Goal: Task Accomplishment & Management: Manage account settings

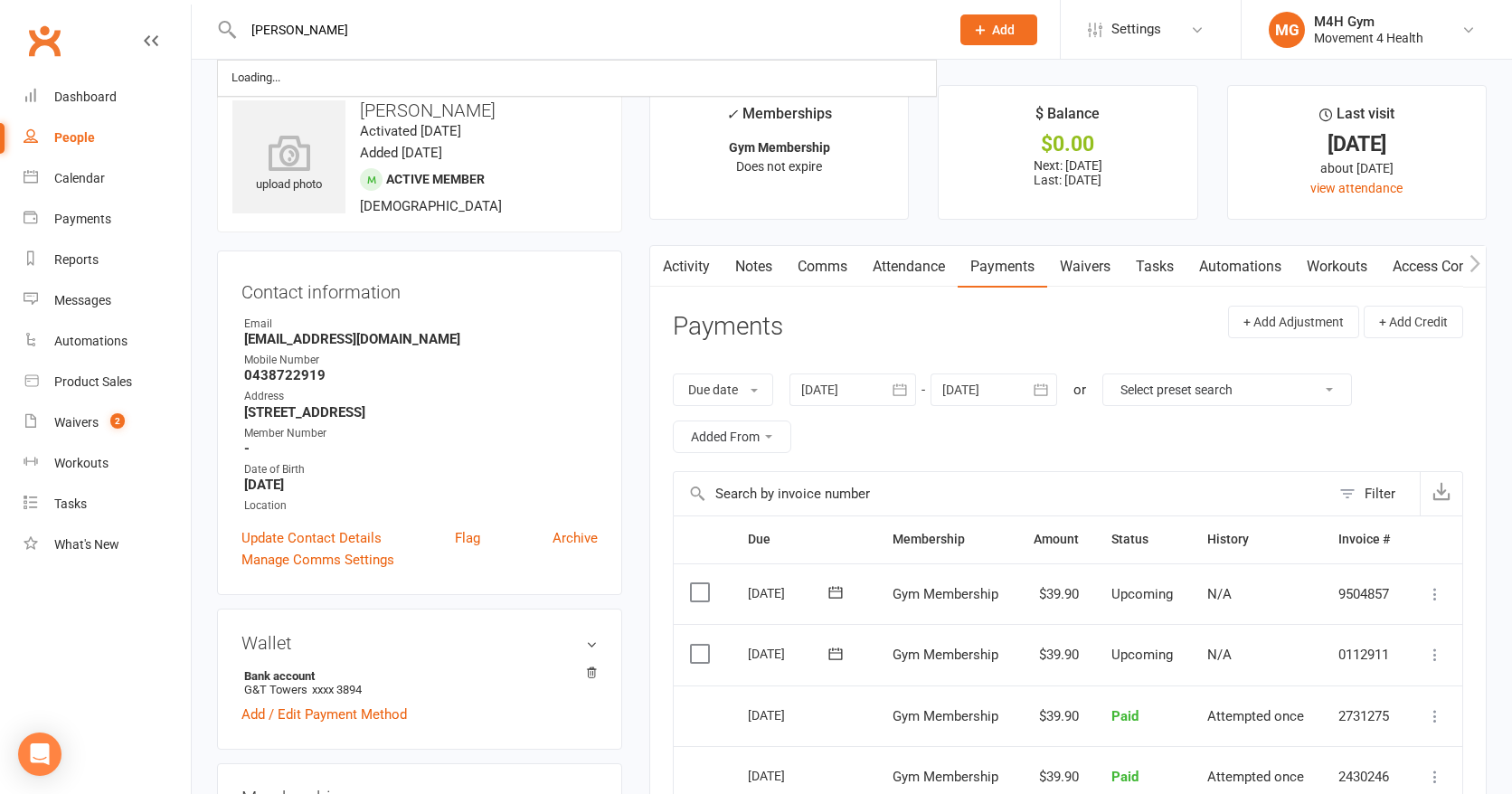
type input "[PERSON_NAME]"
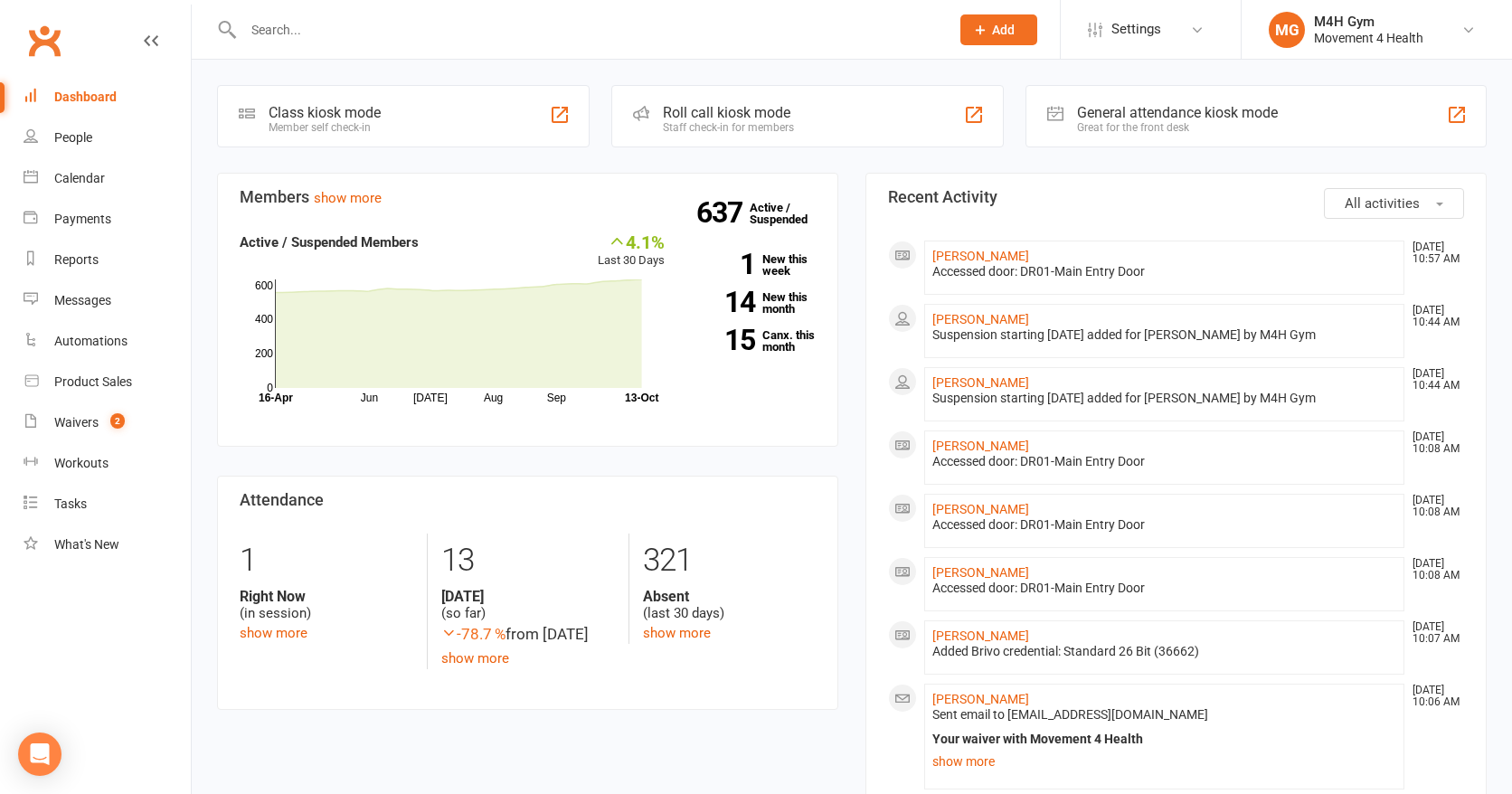
click at [298, 32] on input "text" at bounding box center [587, 30] width 700 height 25
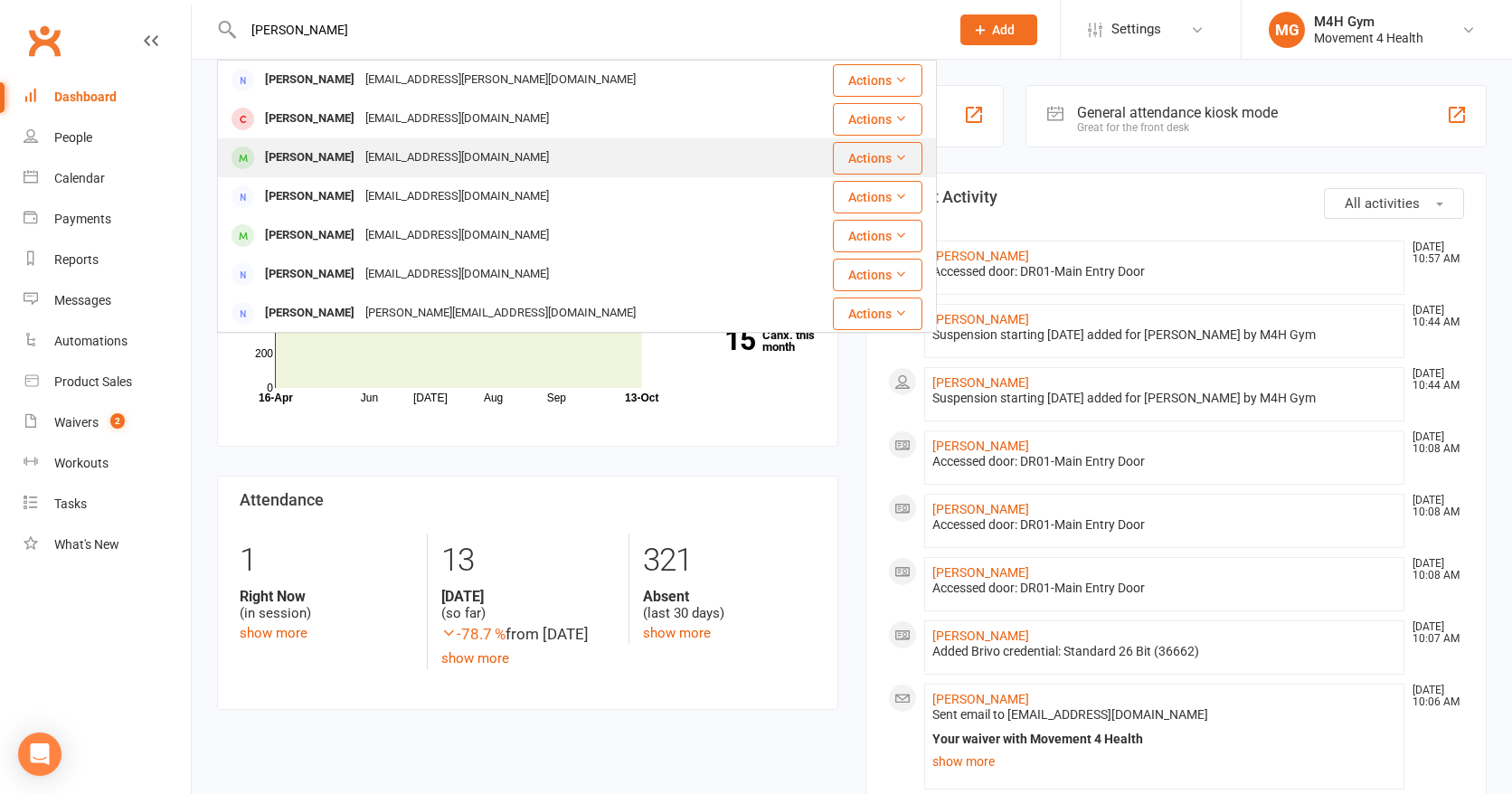
type input "[PERSON_NAME]"
click at [352, 153] on div "[PERSON_NAME]" at bounding box center [309, 157] width 100 height 26
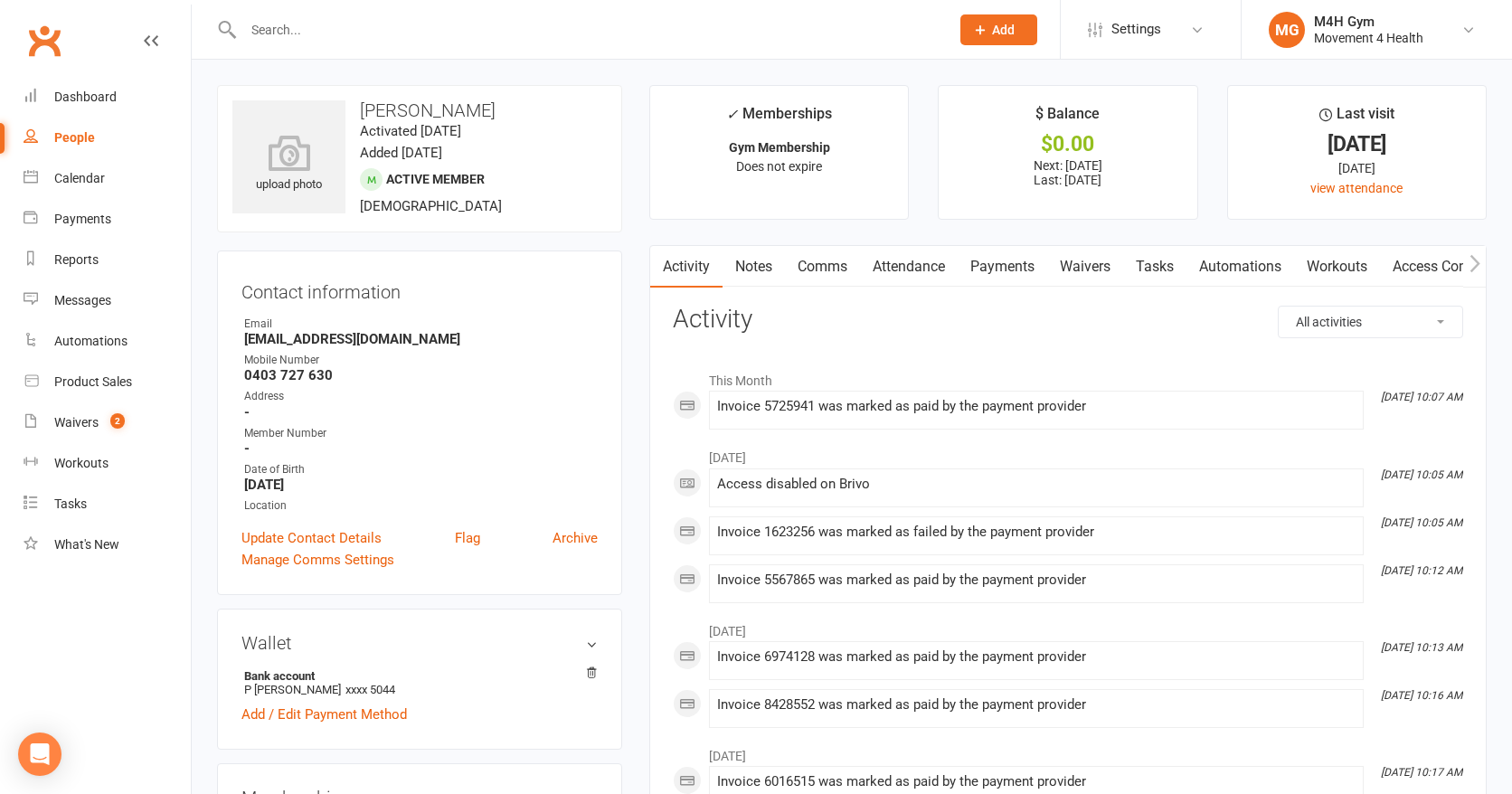
click at [1022, 260] on link "Payments" at bounding box center [1003, 266] width 89 height 42
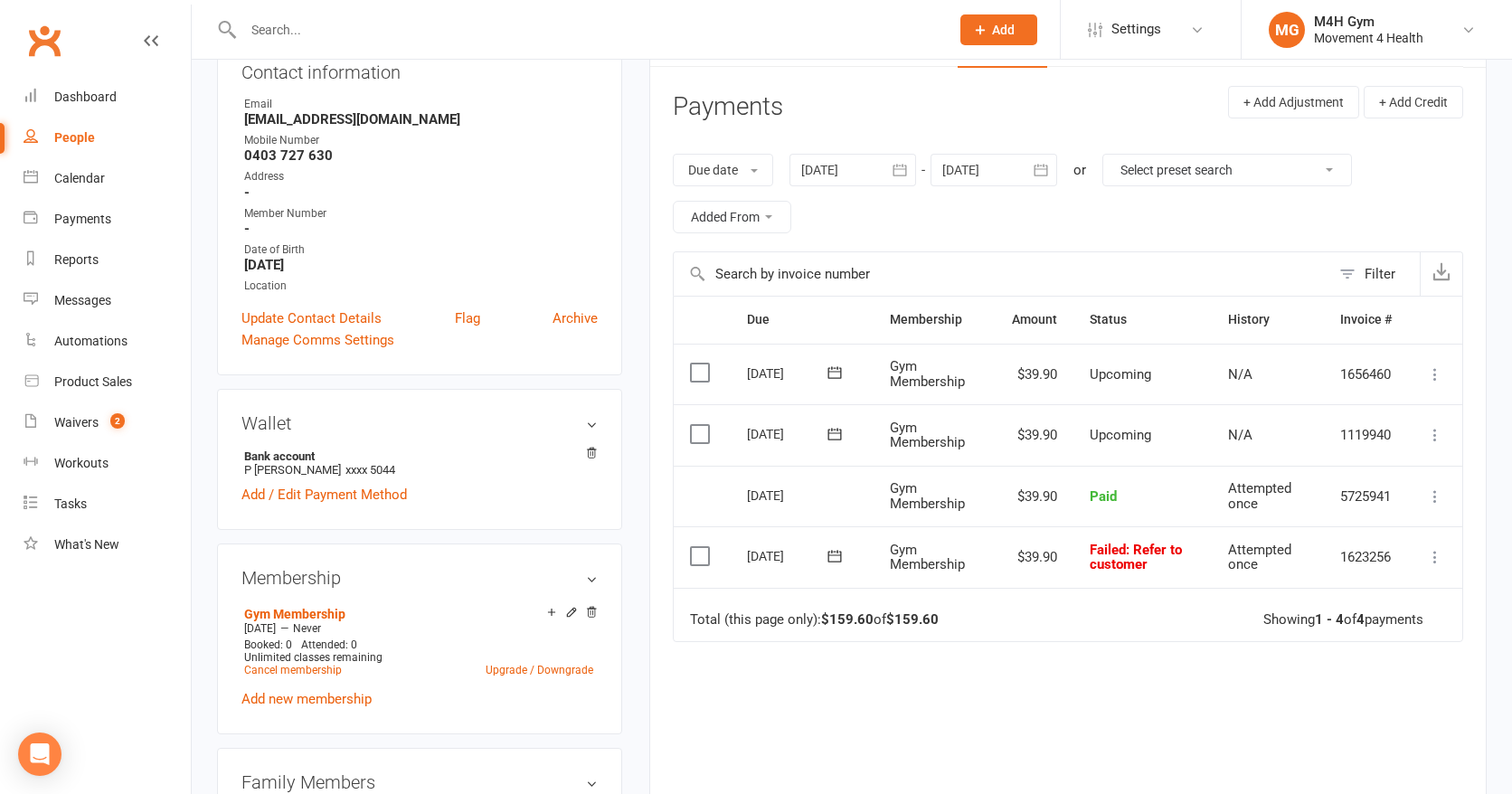
scroll to position [222, 0]
click at [901, 165] on icon "button" at bounding box center [900, 168] width 18 height 18
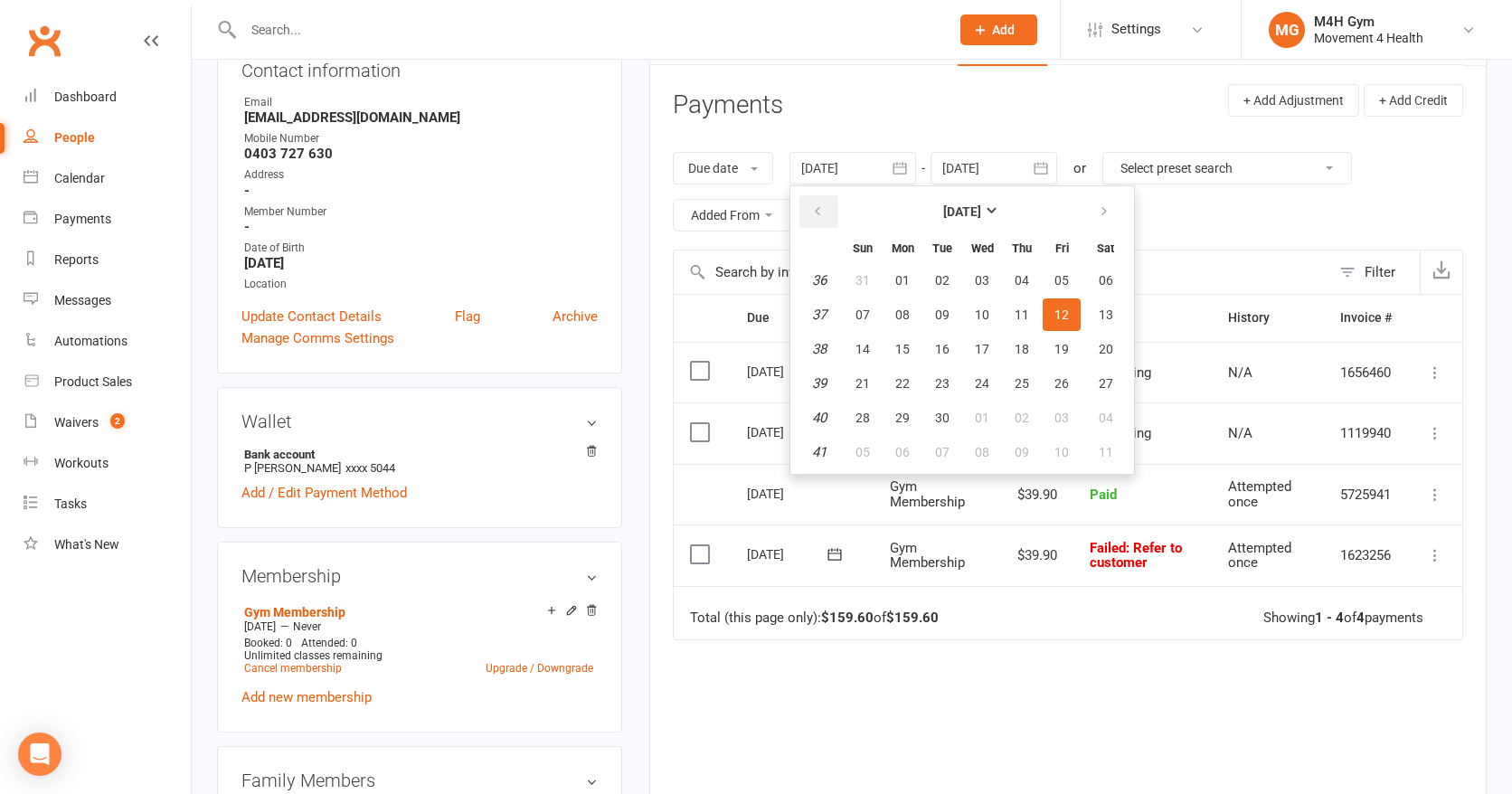
click at [824, 210] on icon "button" at bounding box center [818, 212] width 13 height 15
click at [902, 287] on button "30" at bounding box center [902, 280] width 38 height 33
type input "[DATE]"
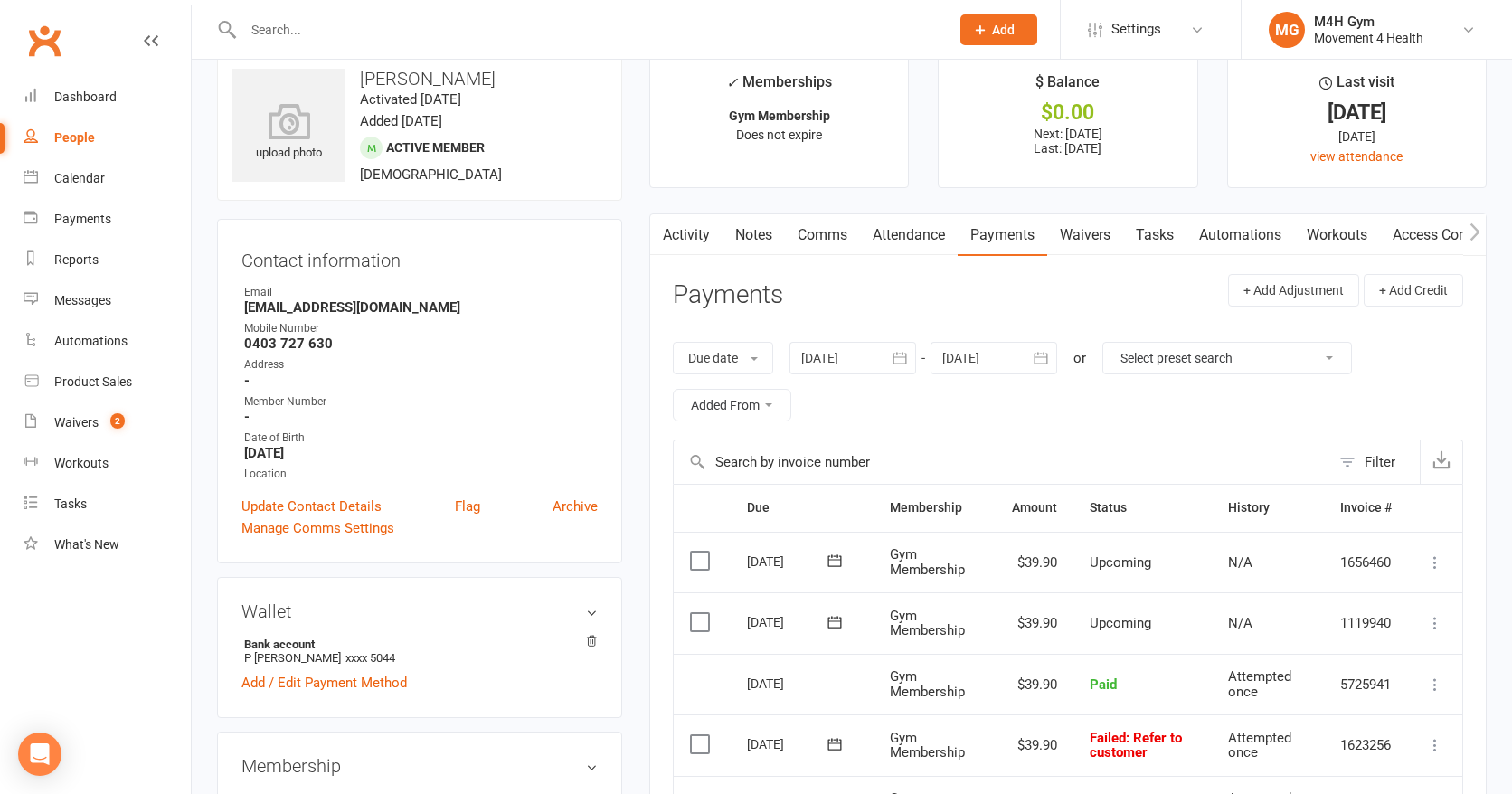
scroll to position [0, 0]
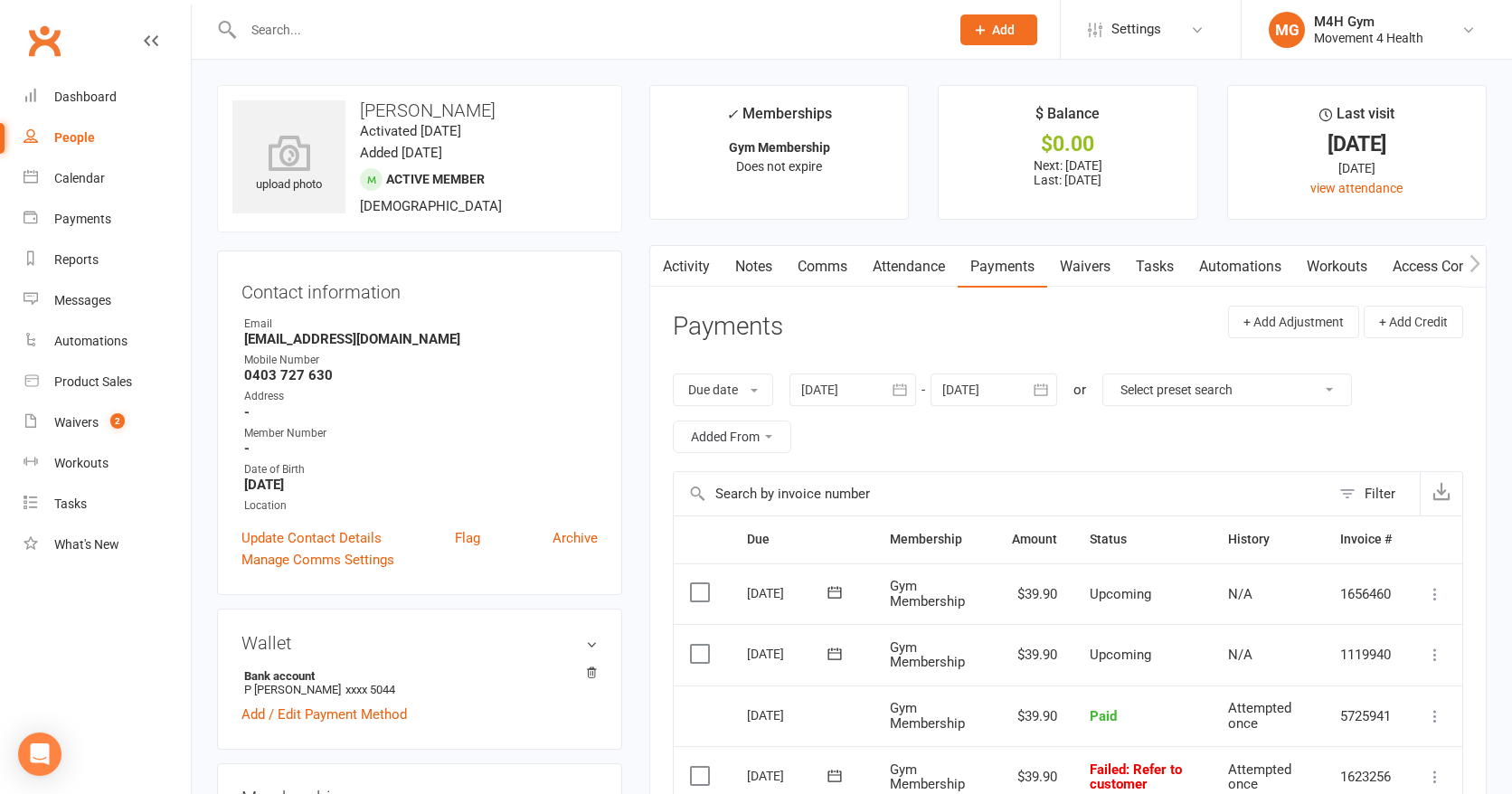
click at [695, 267] on link "Activity" at bounding box center [687, 266] width 73 height 42
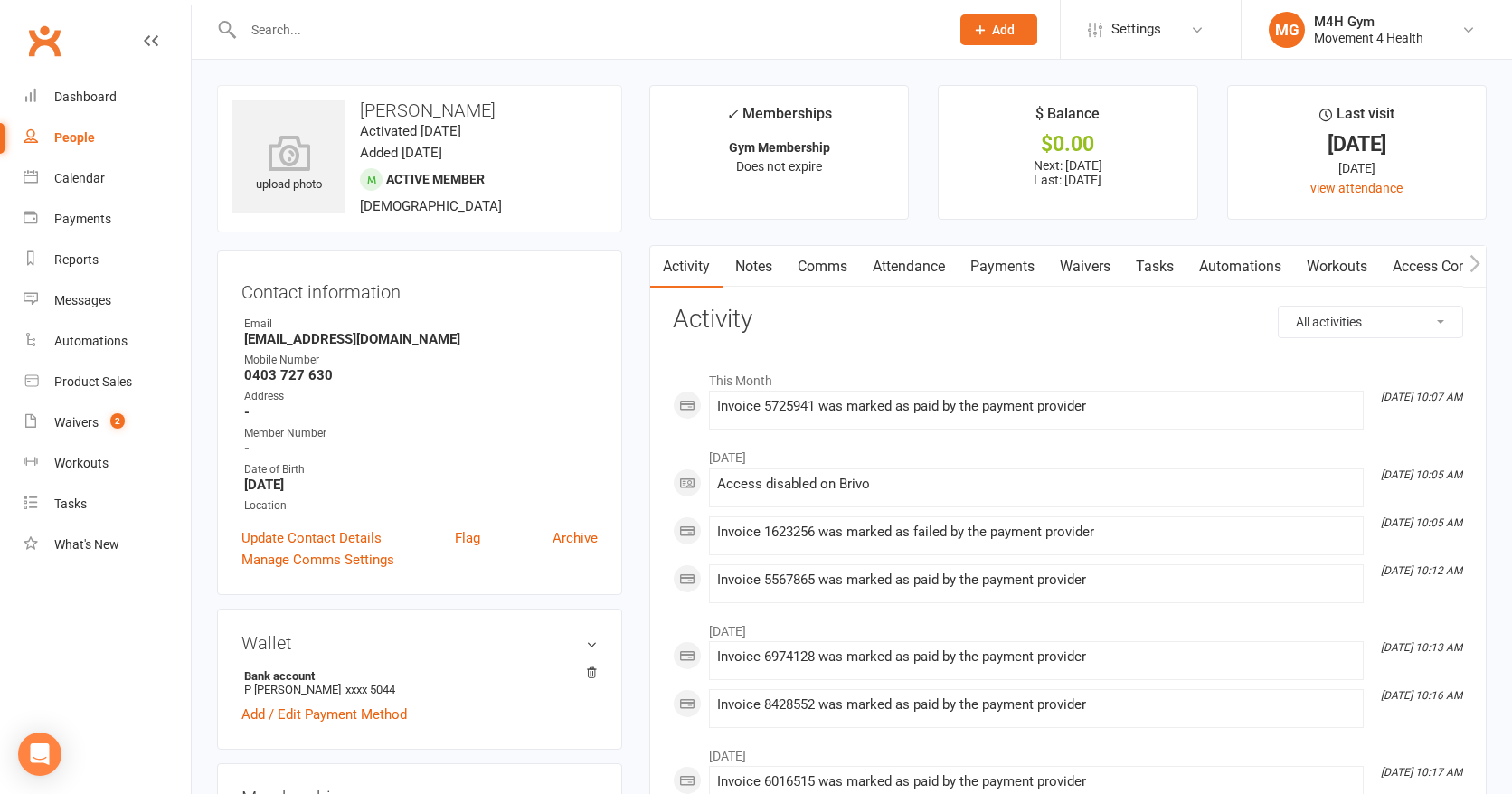
click at [1023, 260] on link "Payments" at bounding box center [1003, 266] width 89 height 42
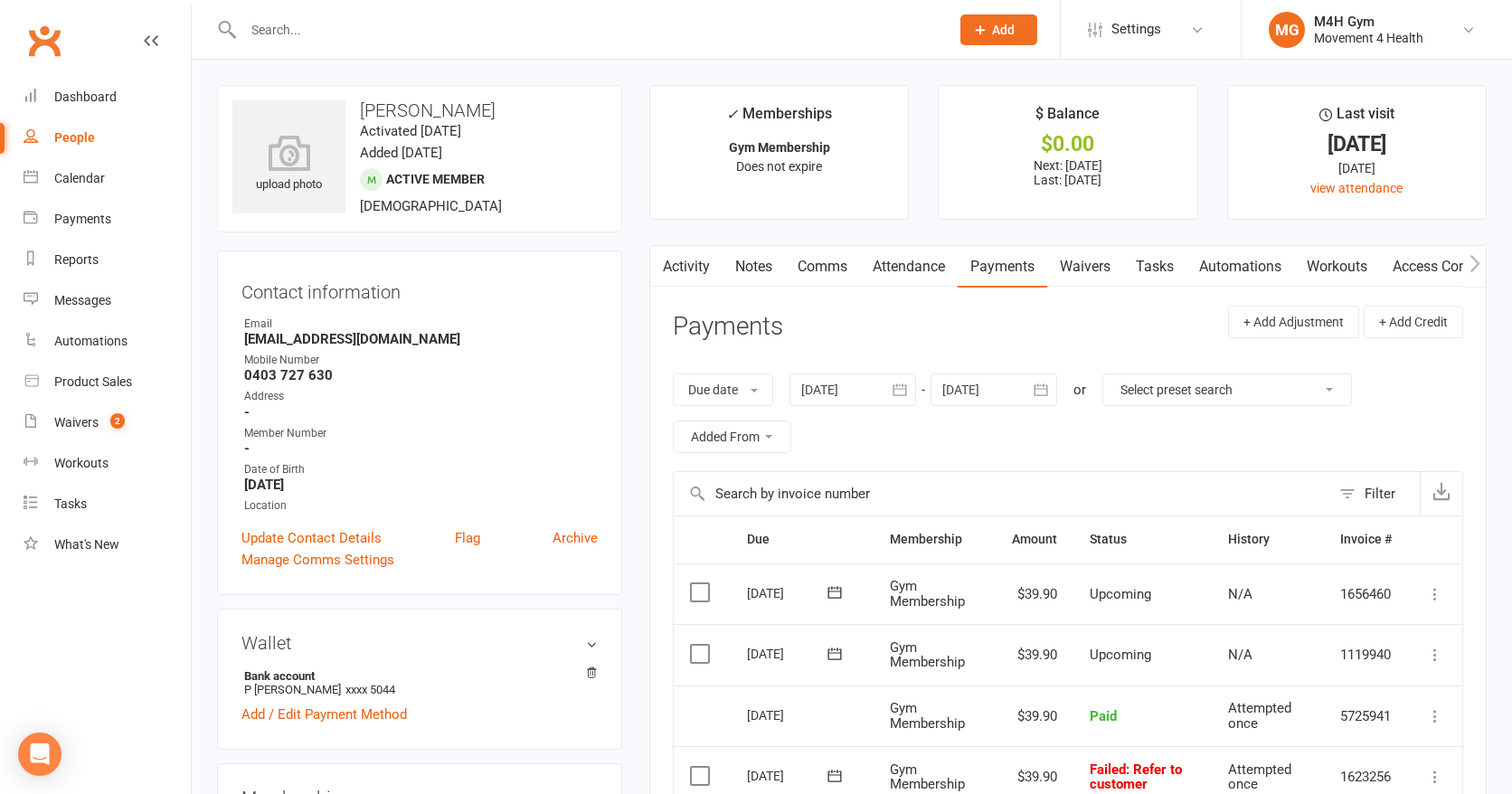
click at [1423, 262] on link "Access Control" at bounding box center [1440, 266] width 120 height 42
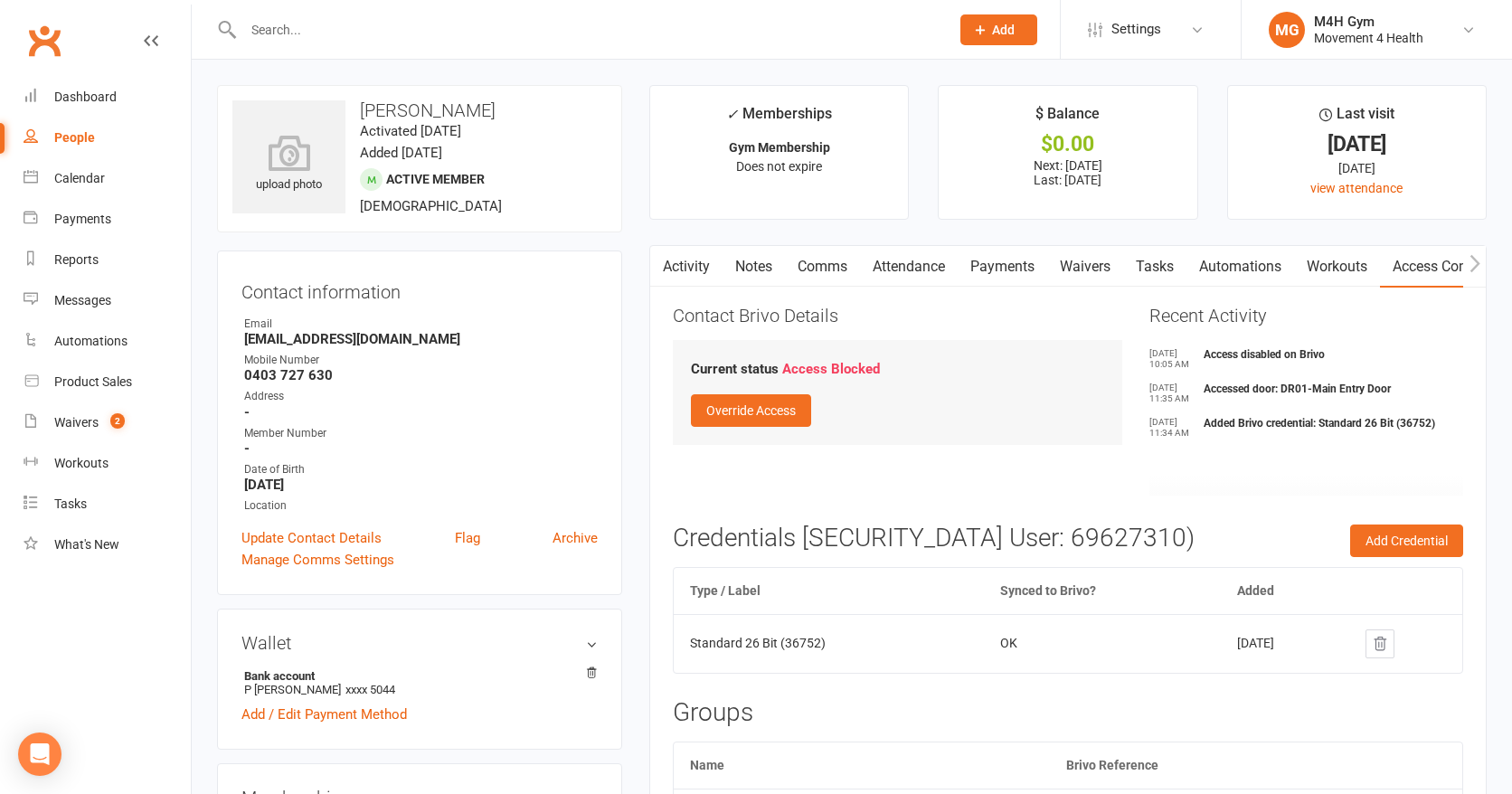
click at [1023, 263] on link "Payments" at bounding box center [1003, 266] width 89 height 42
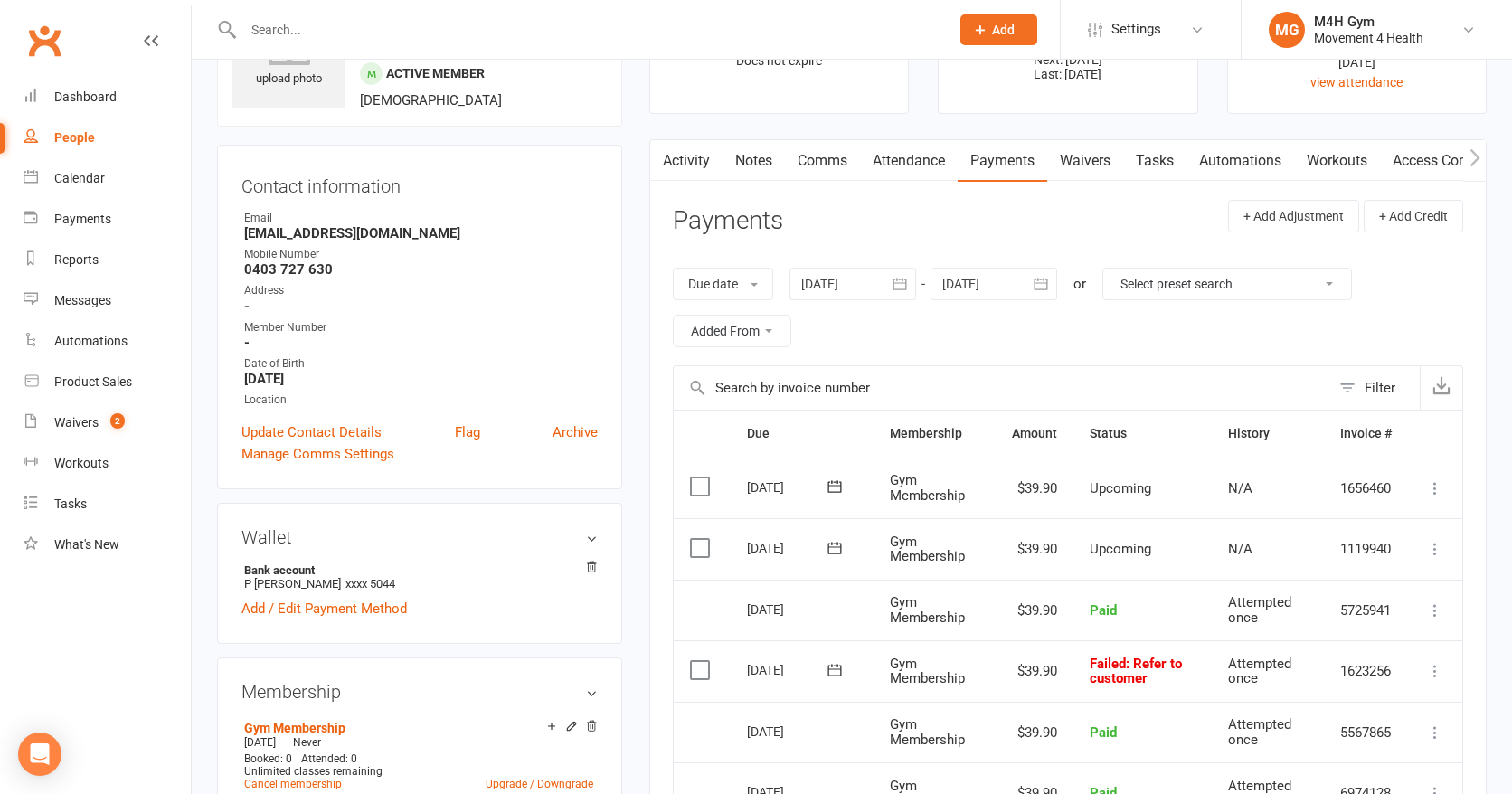
scroll to position [104, 0]
click at [1437, 668] on icon at bounding box center [1436, 673] width 18 height 18
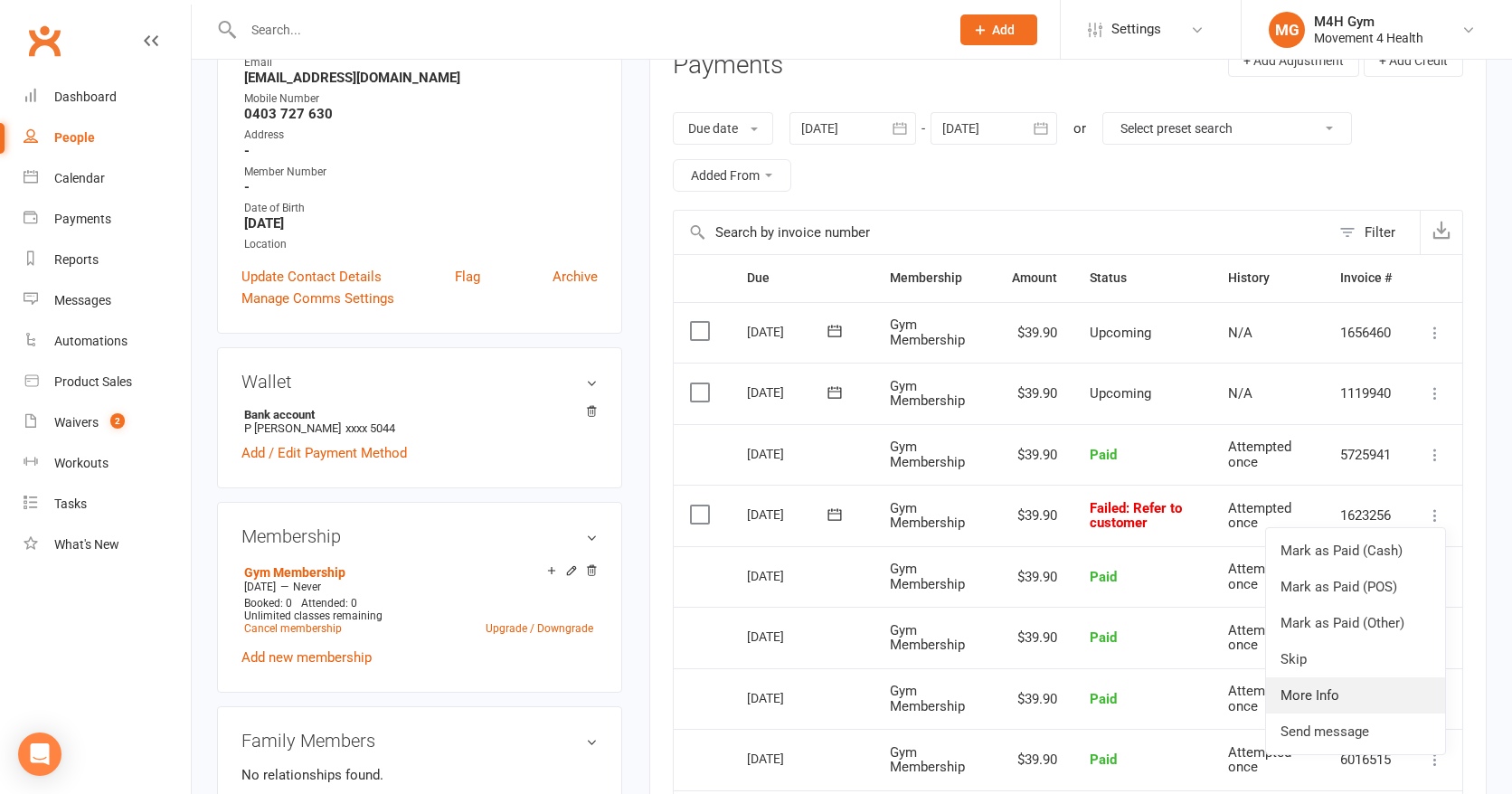
scroll to position [264, 0]
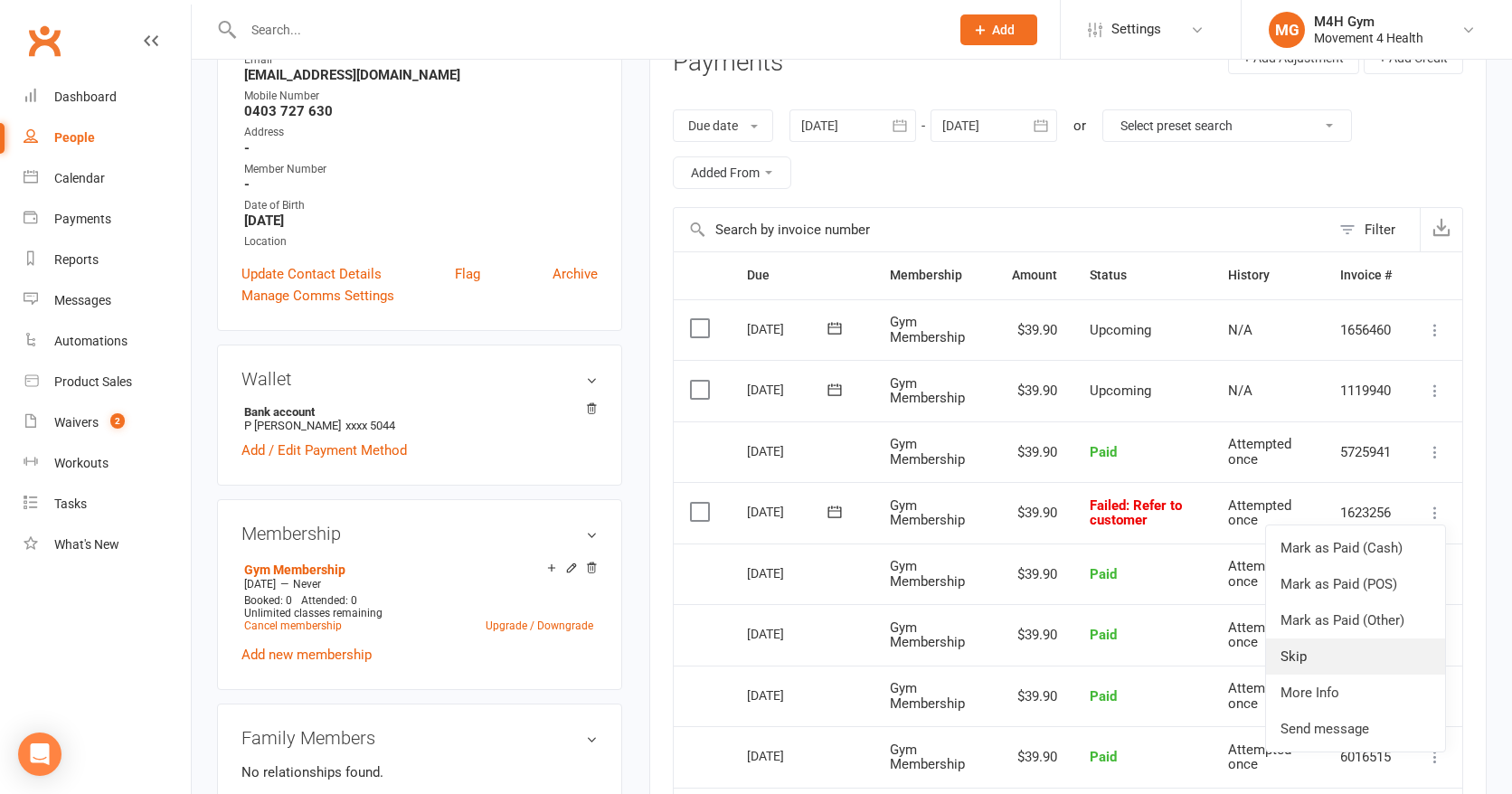
click at [1321, 661] on link "Skip" at bounding box center [1356, 657] width 179 height 36
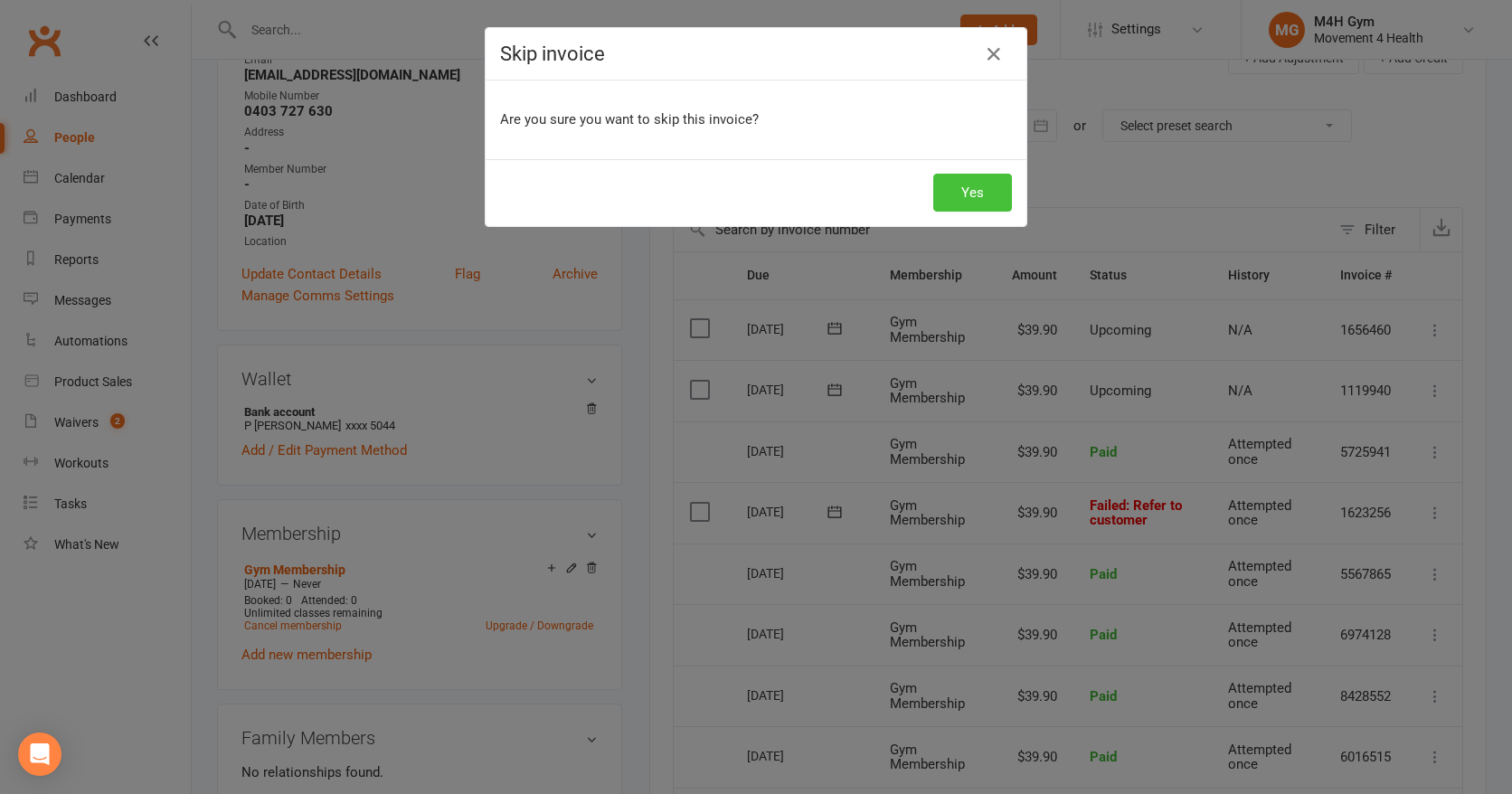
click at [973, 205] on button "Yes" at bounding box center [973, 193] width 78 height 38
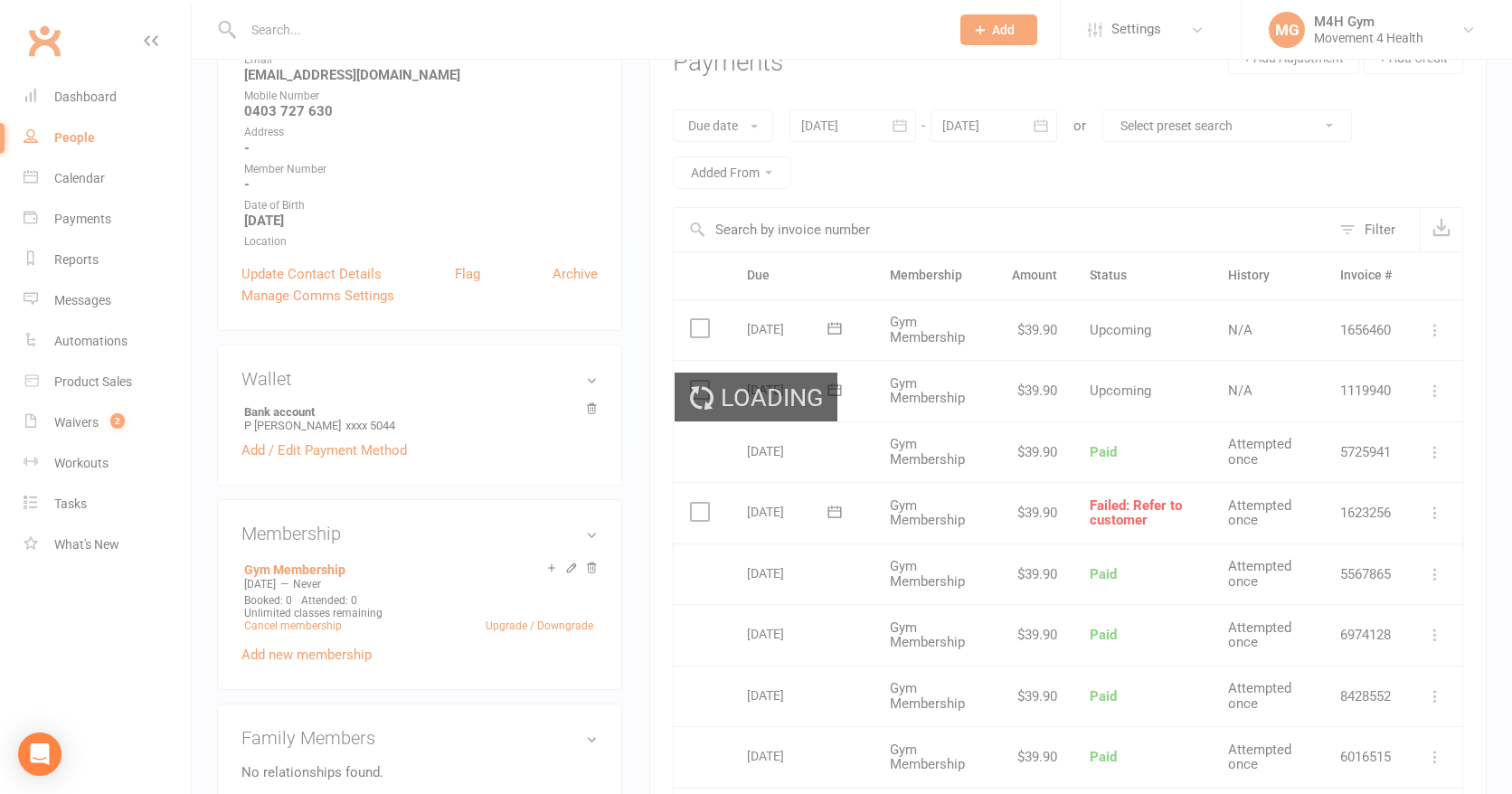
click at [973, 205] on div "Loading" at bounding box center [756, 397] width 1512 height 794
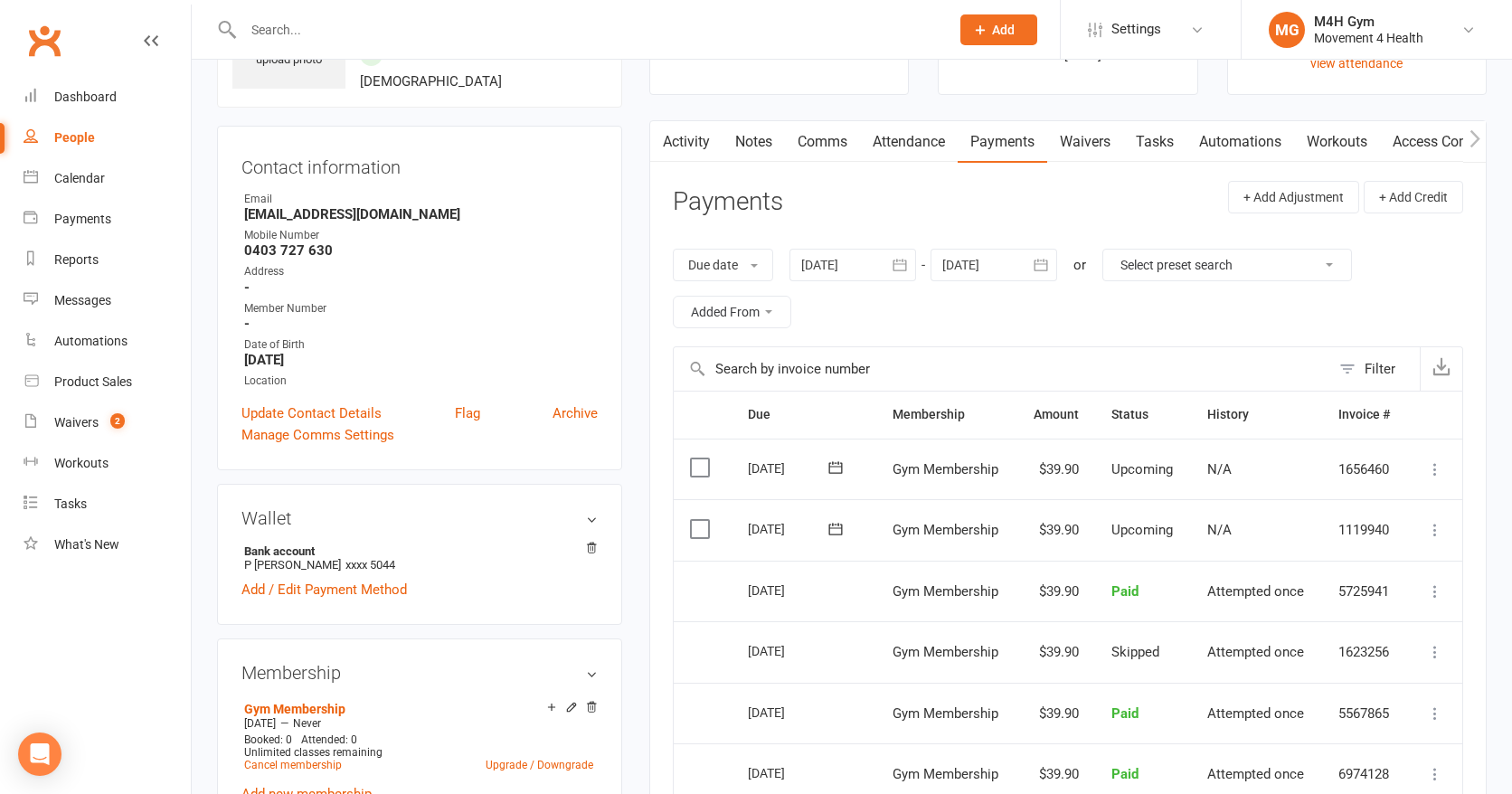
scroll to position [0, 0]
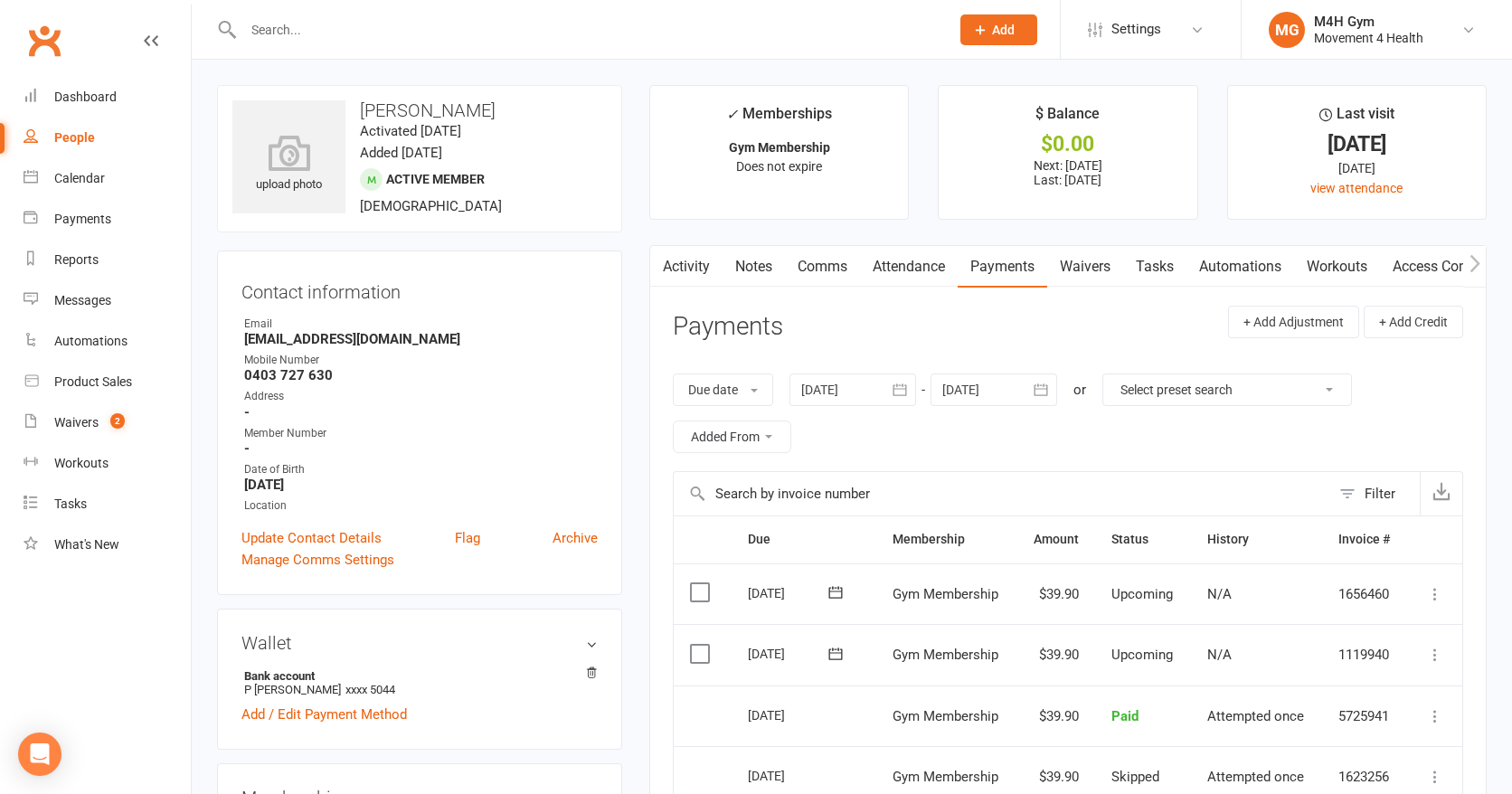
click at [751, 262] on link "Notes" at bounding box center [753, 266] width 63 height 42
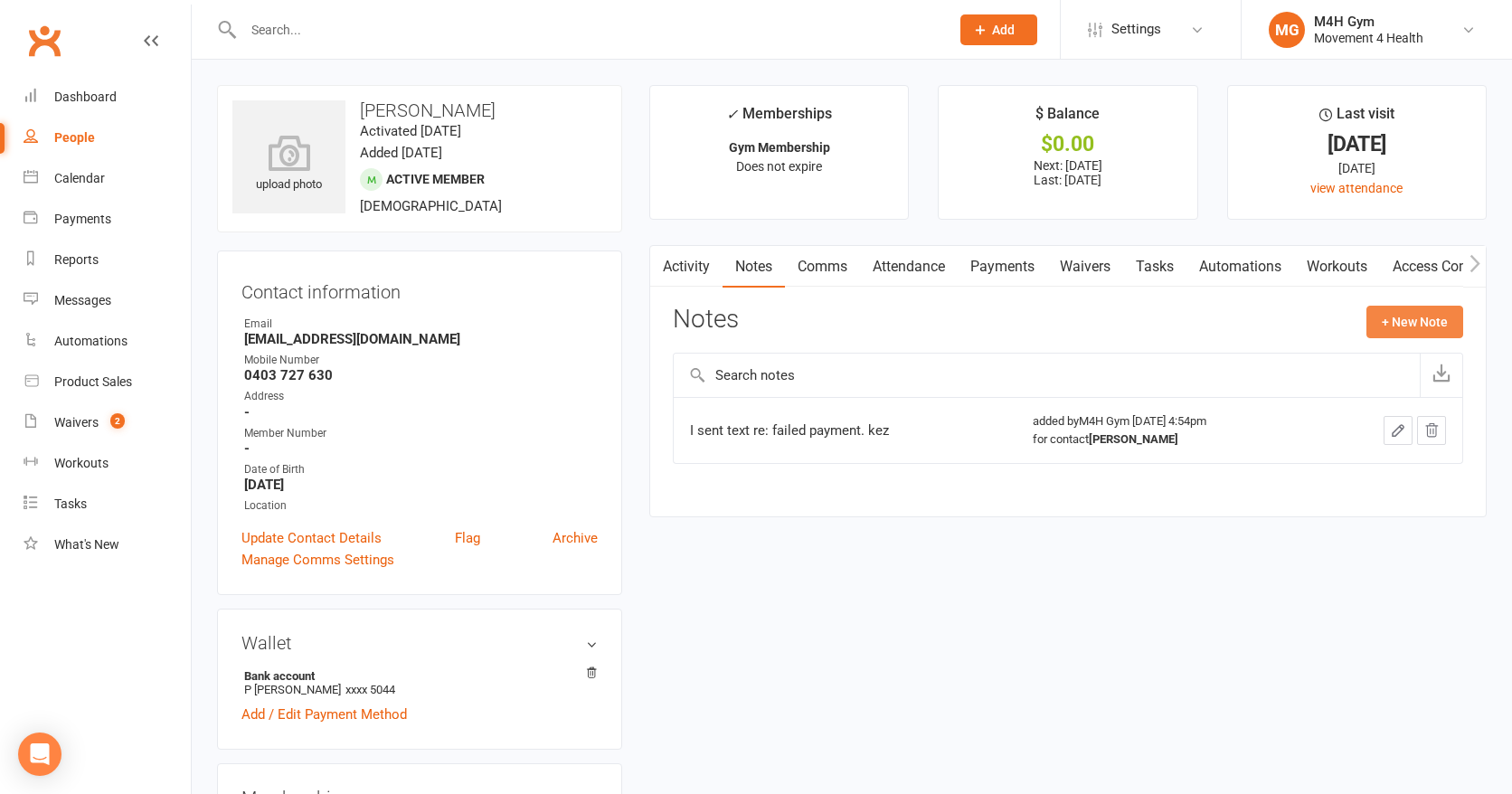
click at [1381, 321] on button "+ New Note" at bounding box center [1415, 322] width 96 height 33
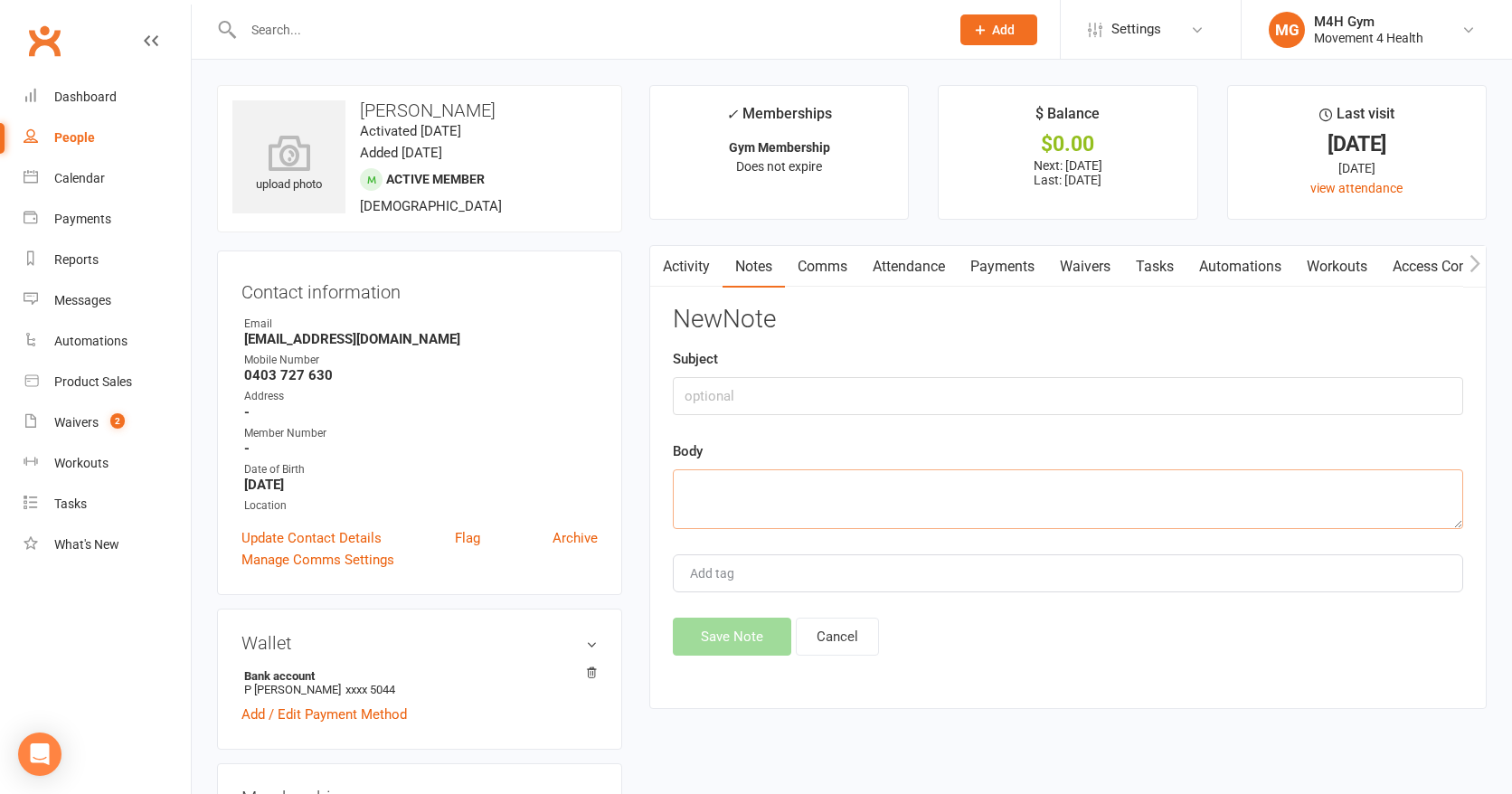
click at [704, 496] on textarea at bounding box center [1068, 499] width 791 height 60
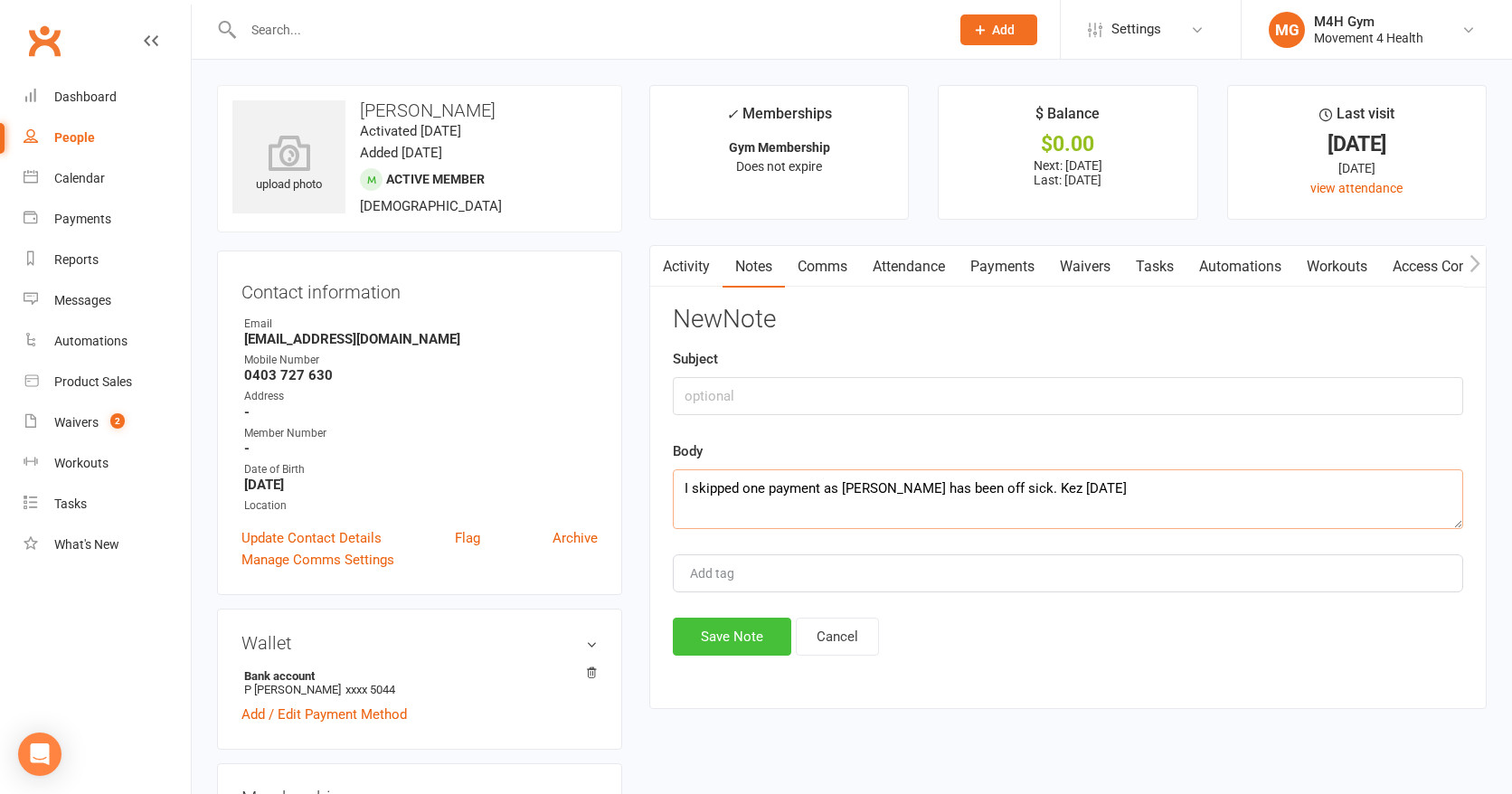
type textarea "I skipped one payment as [PERSON_NAME] has been off sick. Kez [DATE]"
click at [710, 631] on button "Save Note" at bounding box center [732, 637] width 118 height 38
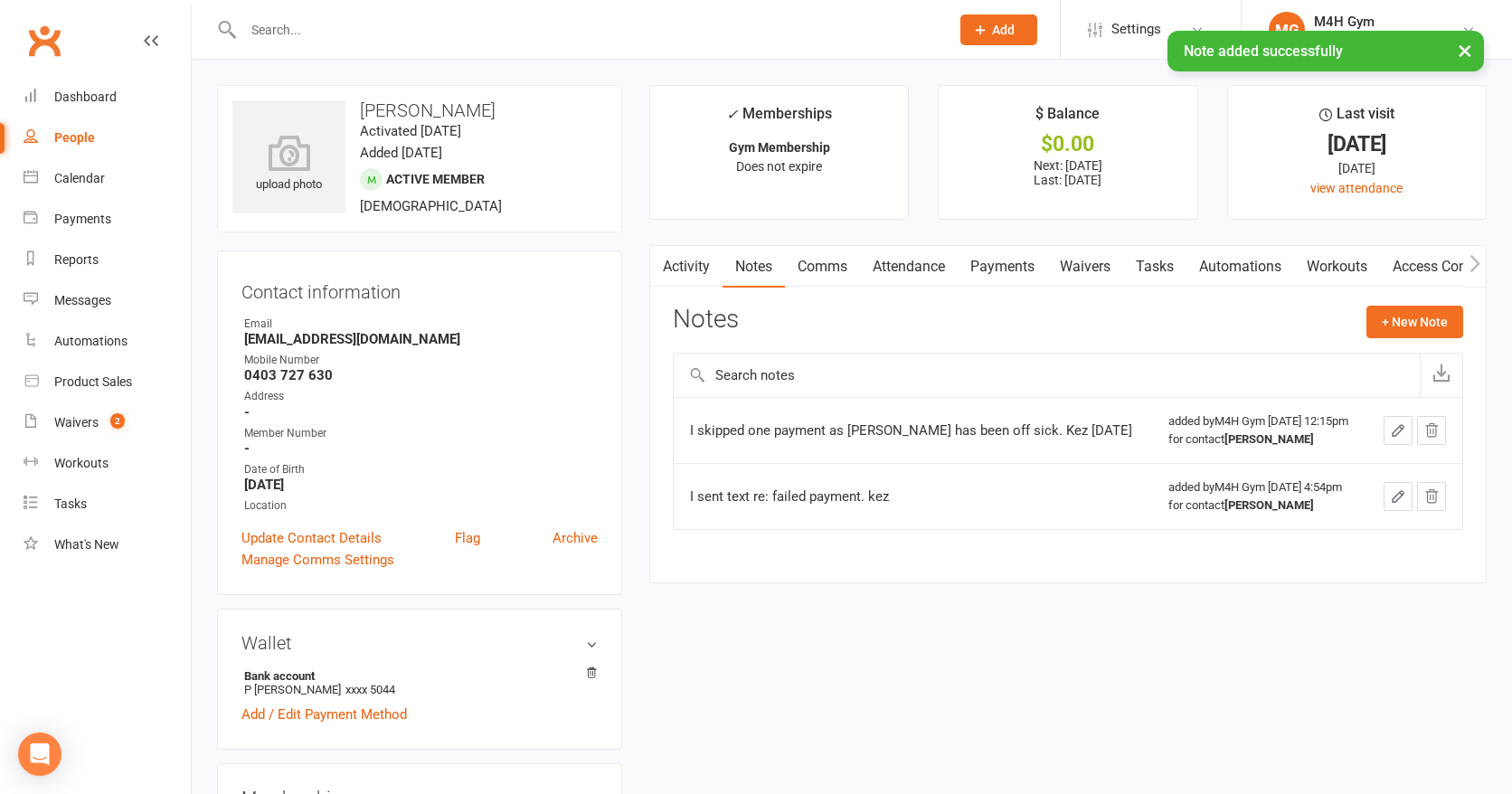
click at [1421, 260] on link "Access Control" at bounding box center [1440, 266] width 120 height 42
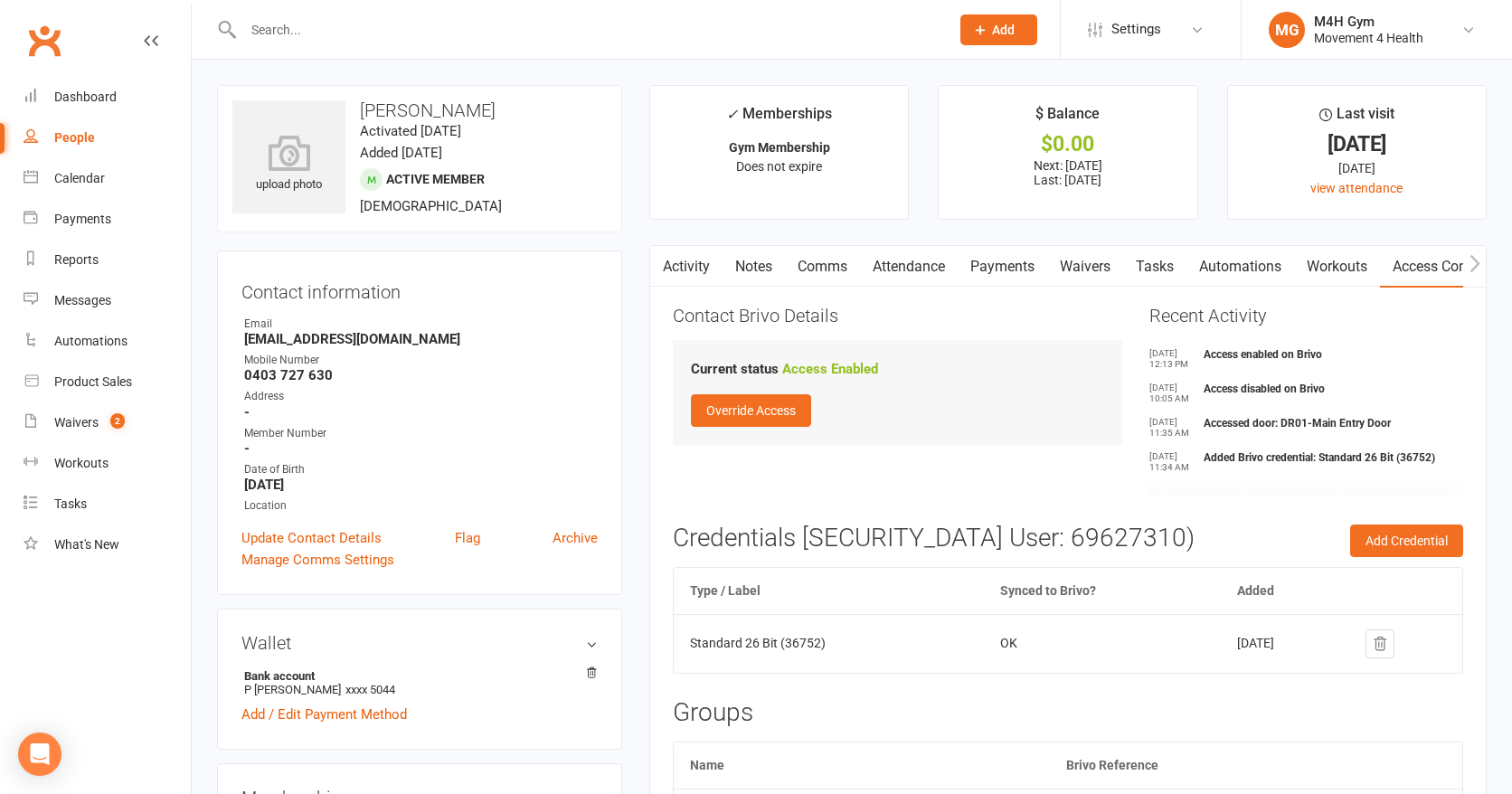
click at [77, 130] on div "People" at bounding box center [75, 137] width 41 height 15
select select "100"
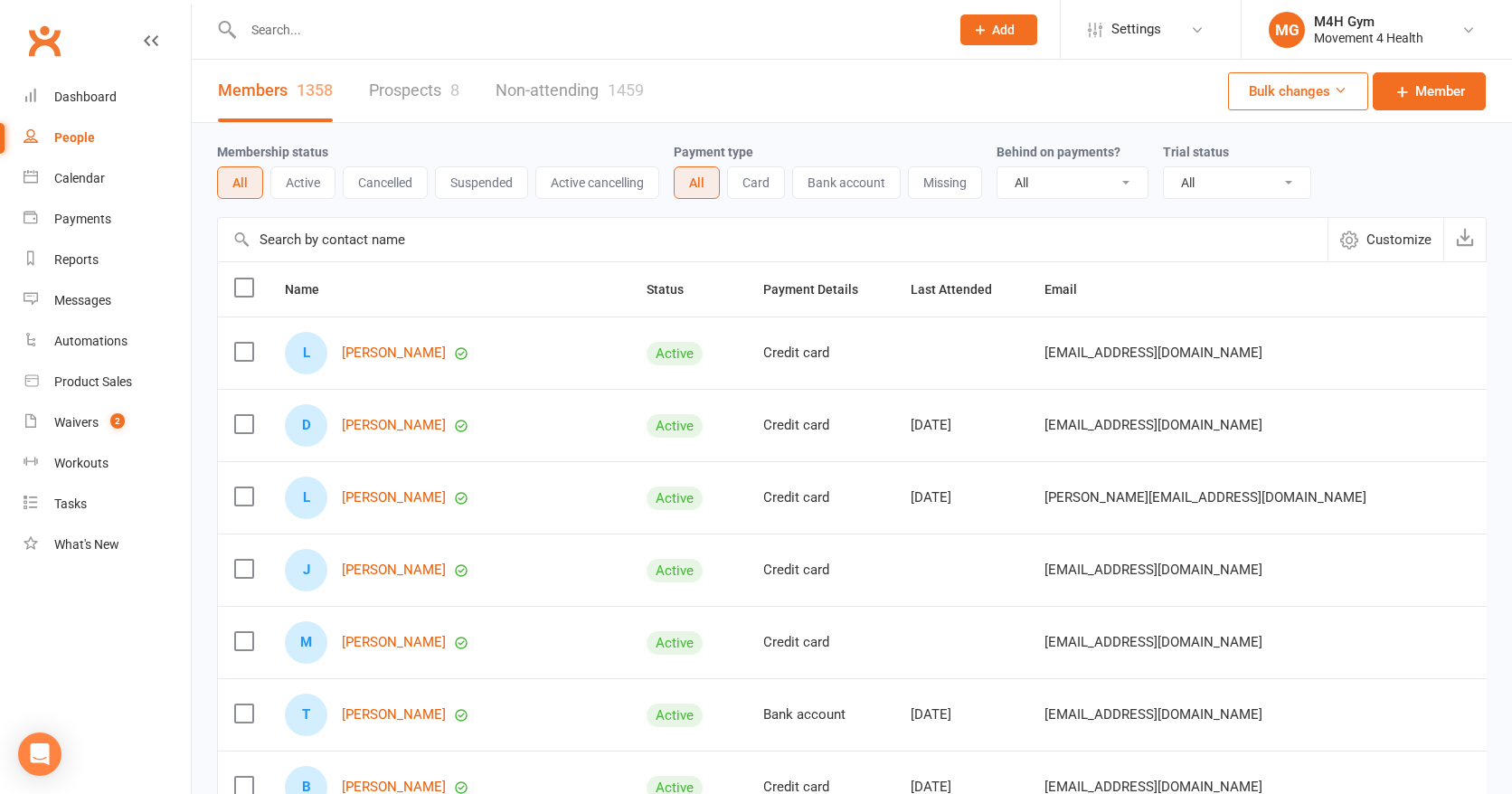
click at [314, 37] on input "text" at bounding box center [587, 30] width 700 height 25
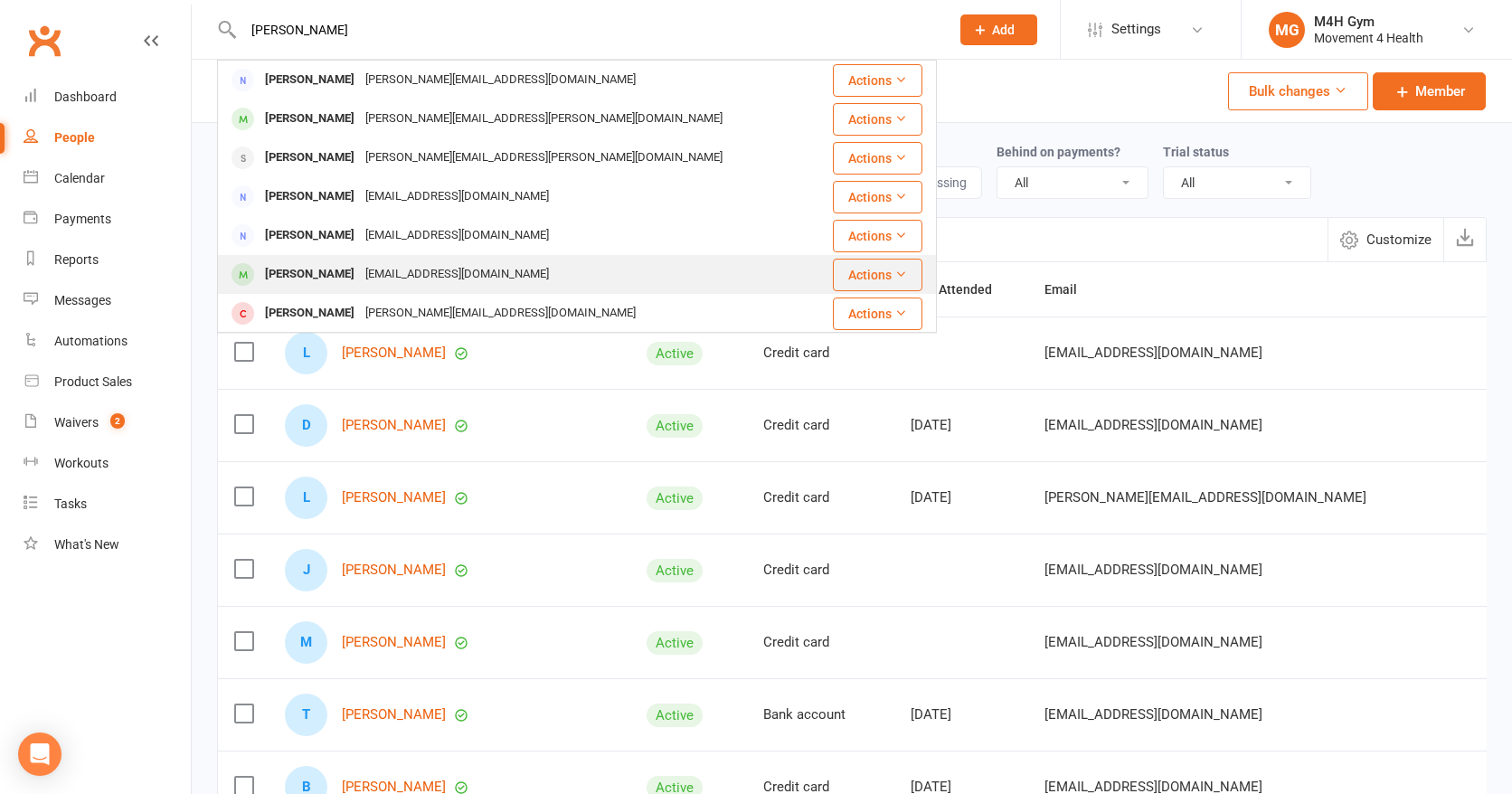
type input "[PERSON_NAME]"
click at [378, 272] on div "[EMAIL_ADDRESS][DOMAIN_NAME]" at bounding box center [458, 274] width 195 height 26
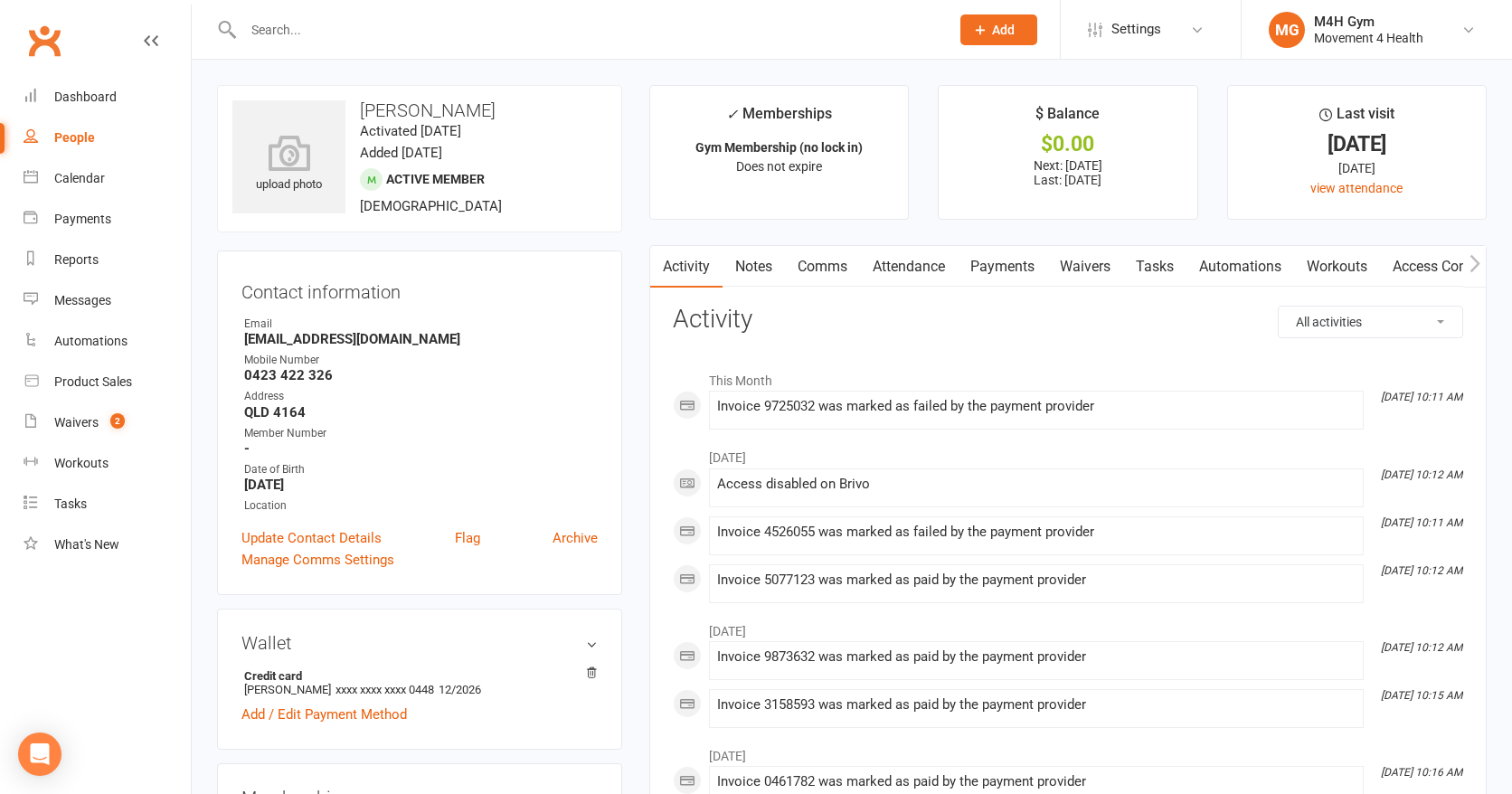
click at [1008, 265] on link "Payments" at bounding box center [1003, 266] width 89 height 42
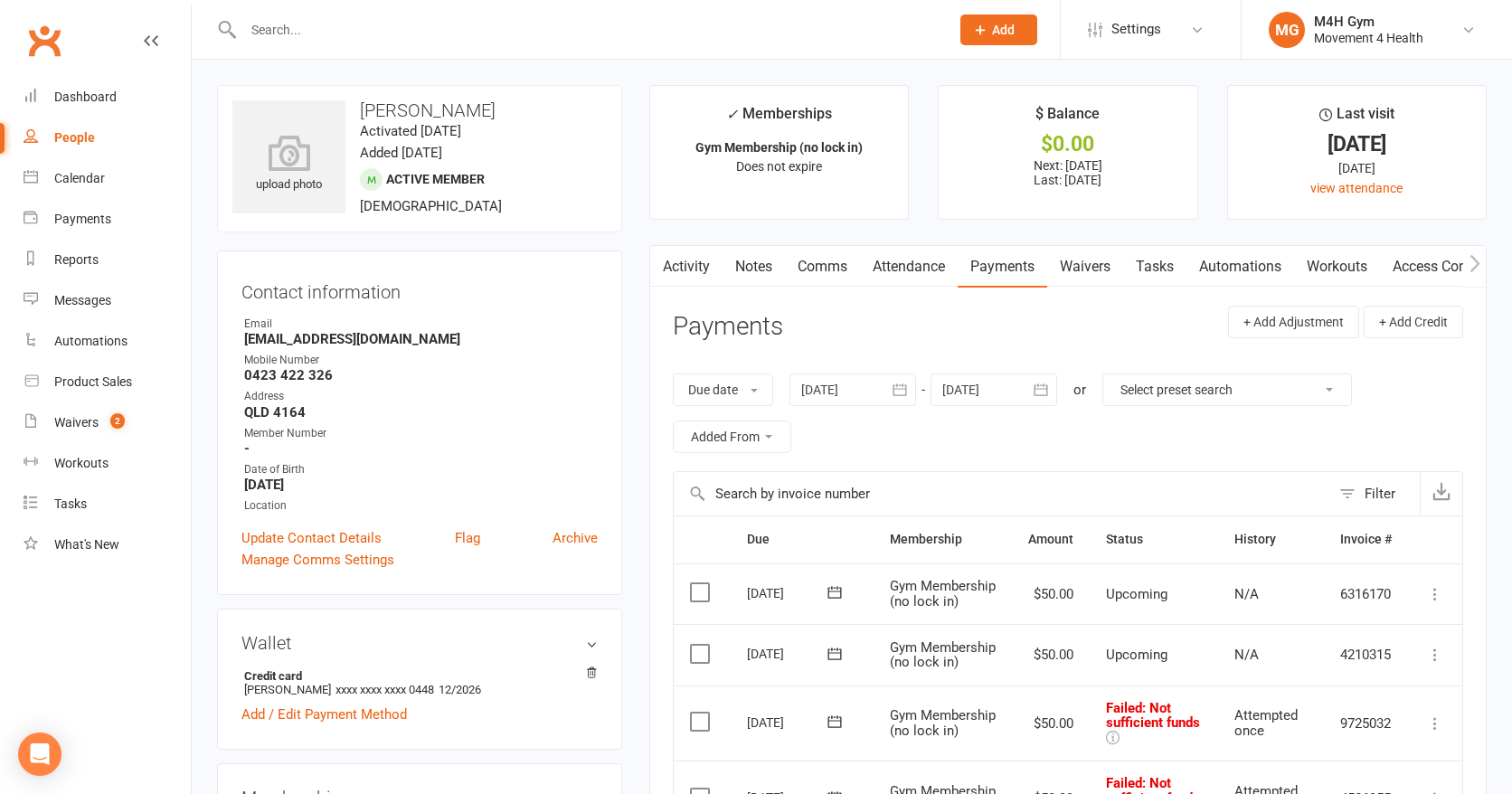
click at [902, 381] on icon "button" at bounding box center [900, 390] width 18 height 18
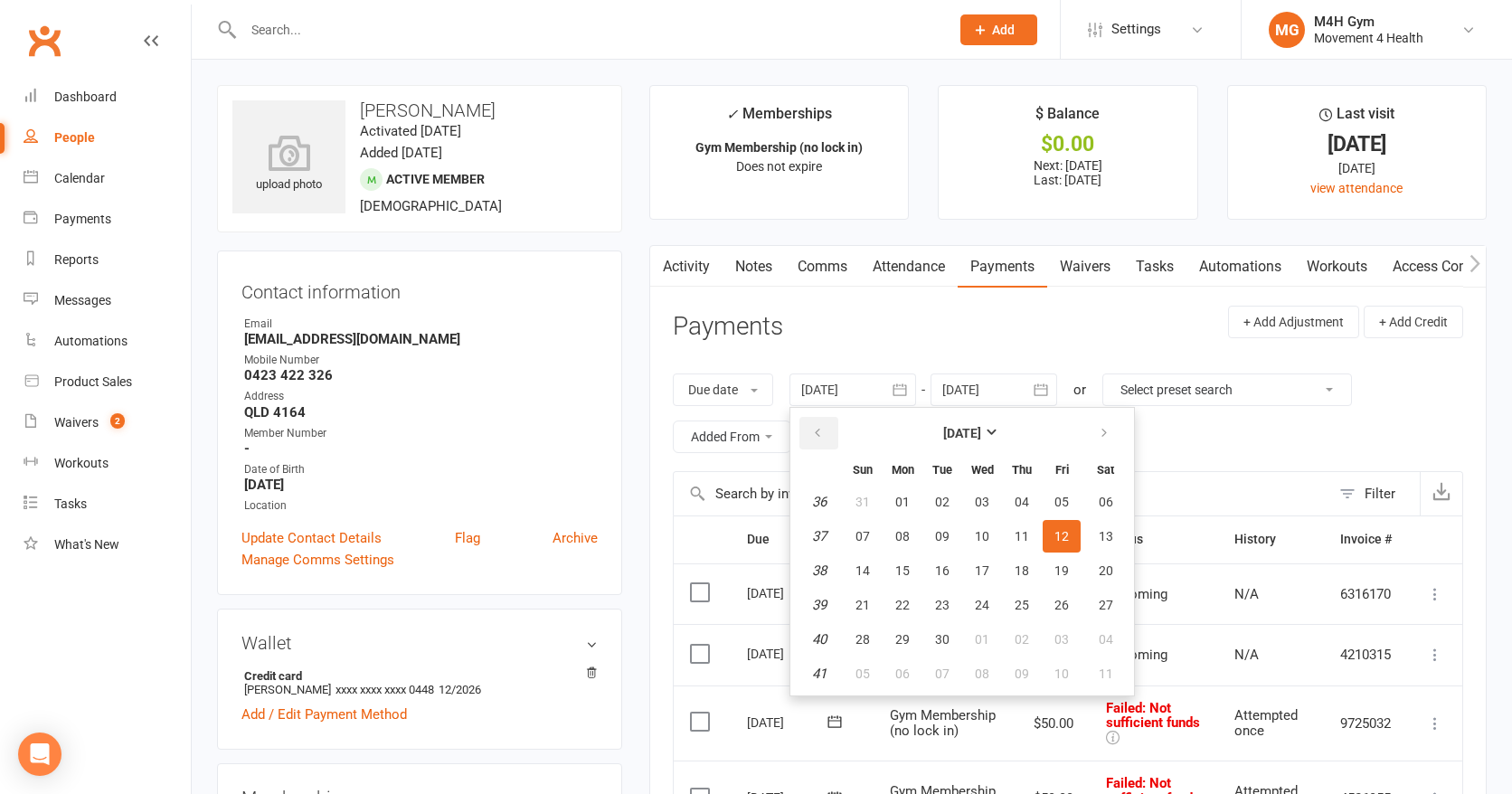
click at [823, 430] on icon "button" at bounding box center [818, 433] width 13 height 15
click at [866, 531] on span "06" at bounding box center [863, 537] width 15 height 15
type input "[DATE]"
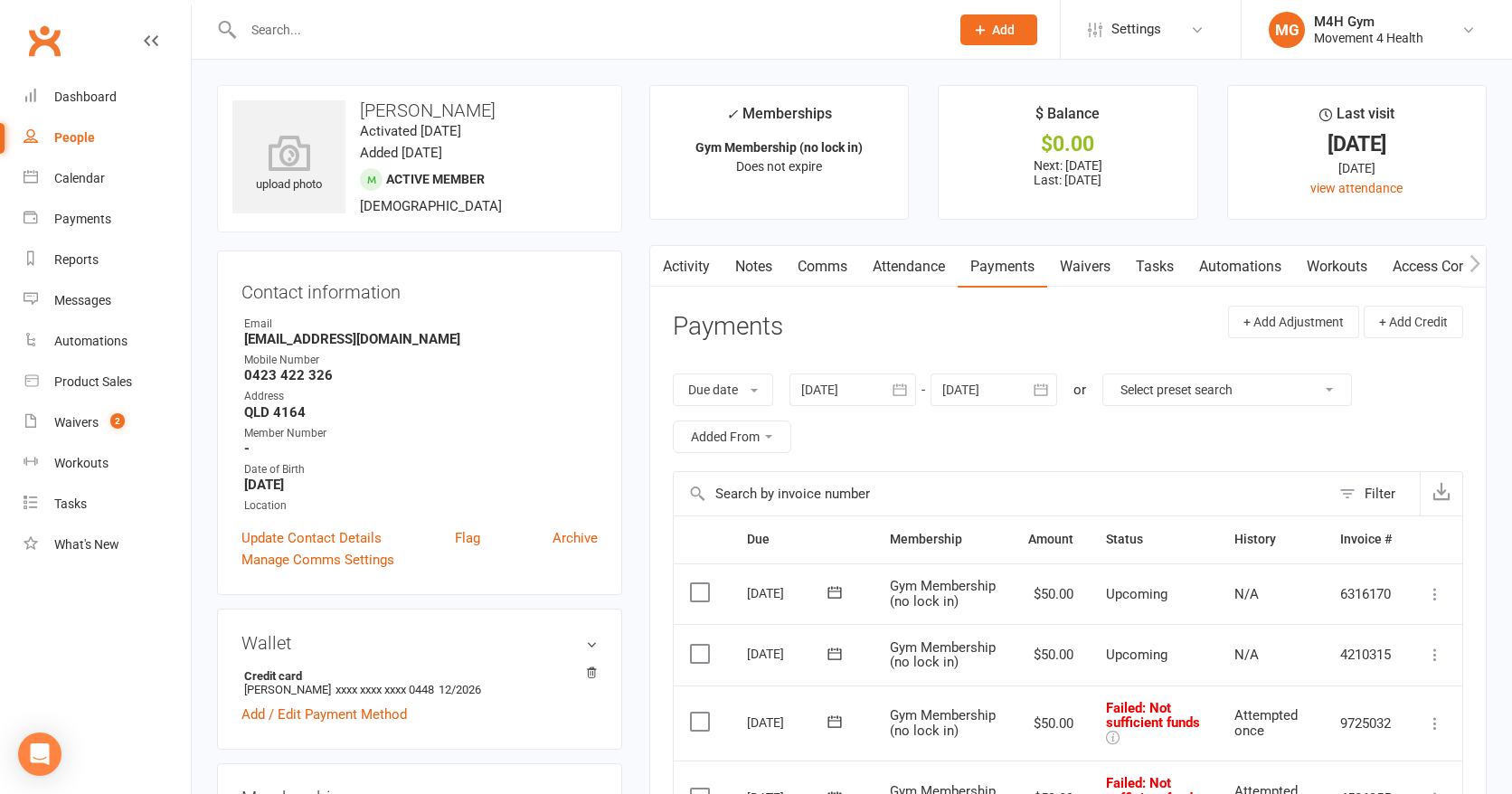
click at [1418, 266] on link "Access Control" at bounding box center [1440, 266] width 120 height 42
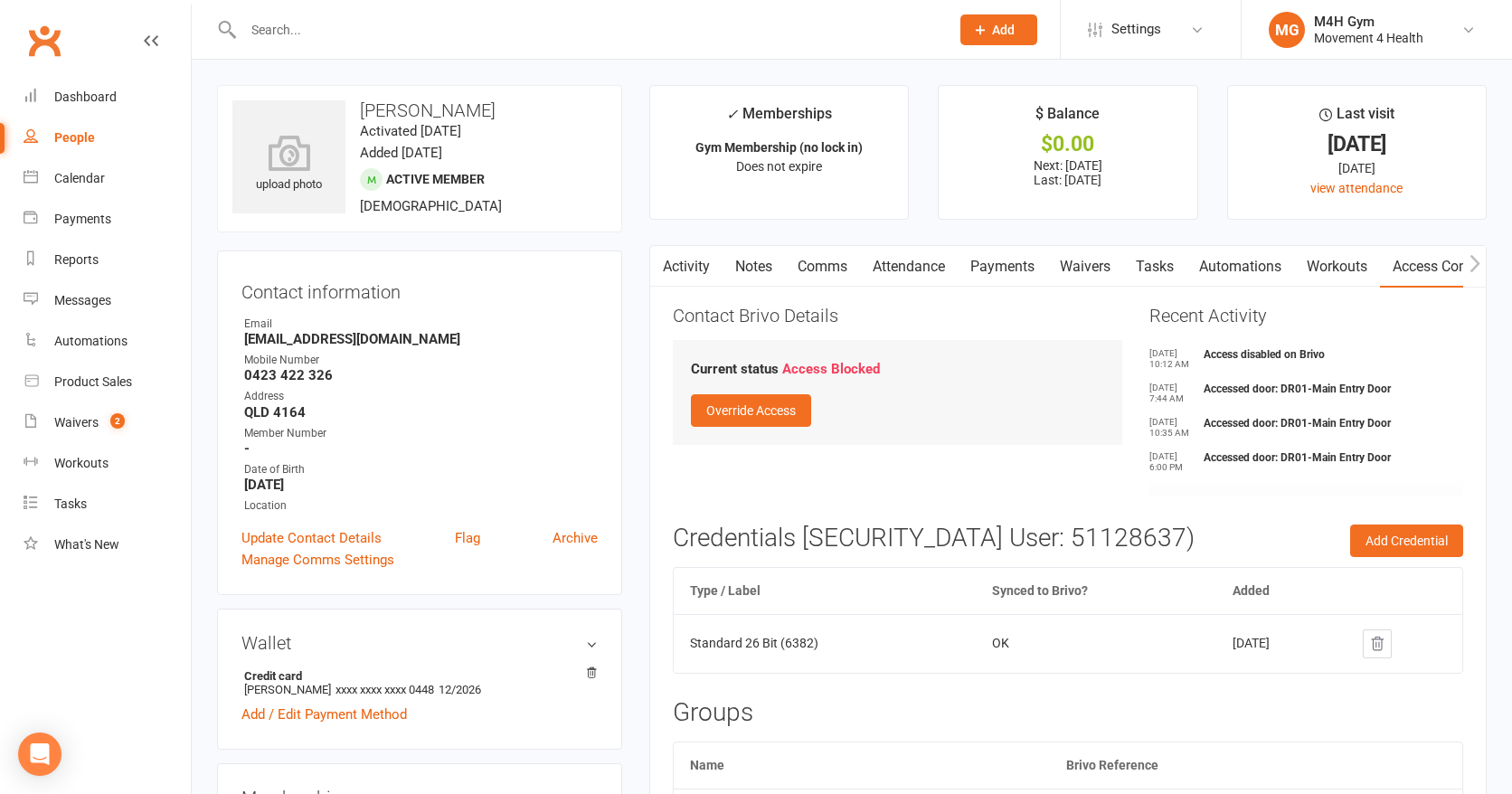
click at [93, 130] on div "People" at bounding box center [75, 137] width 41 height 15
select select "100"
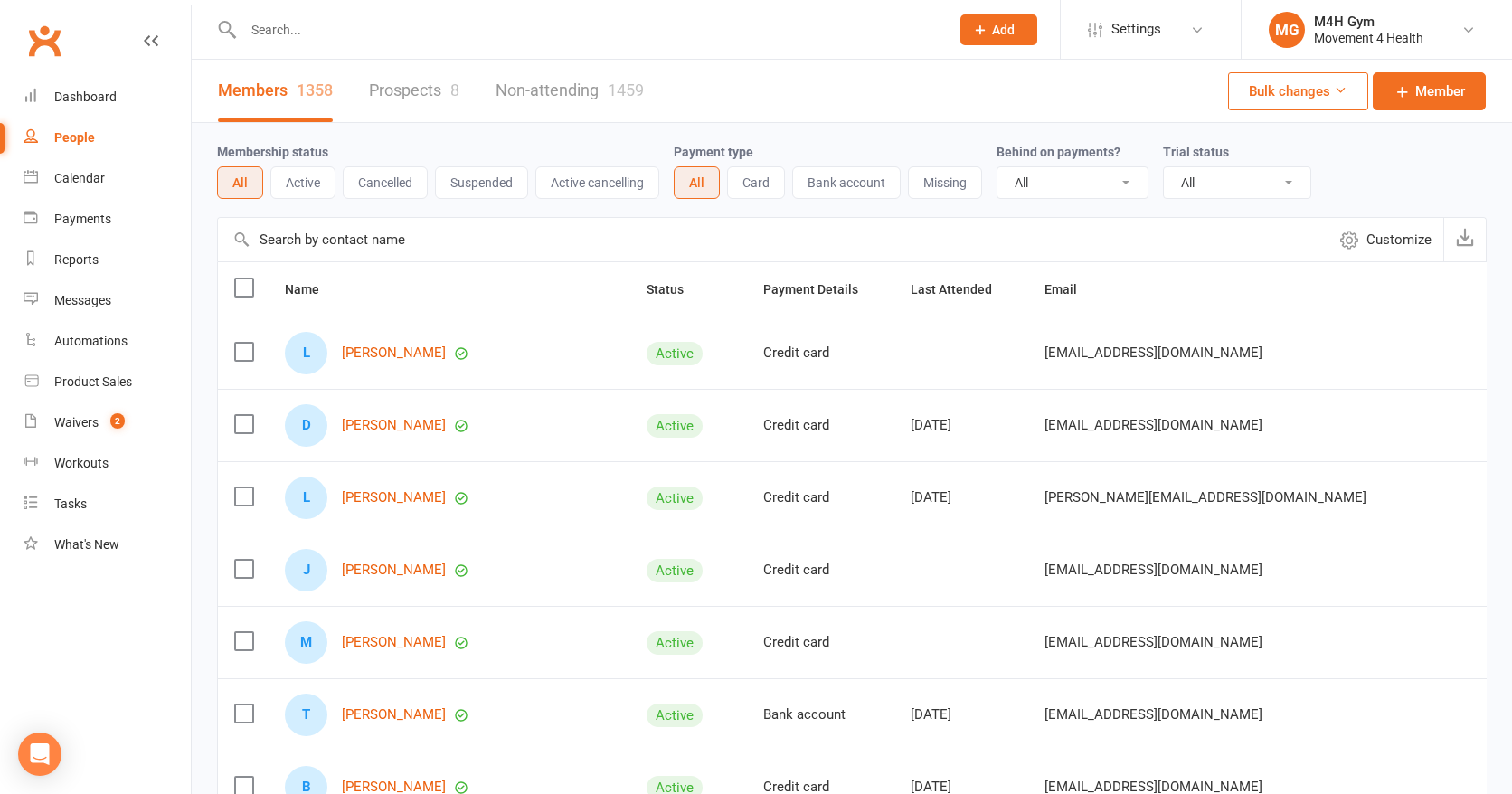
click at [264, 30] on input "text" at bounding box center [587, 30] width 700 height 25
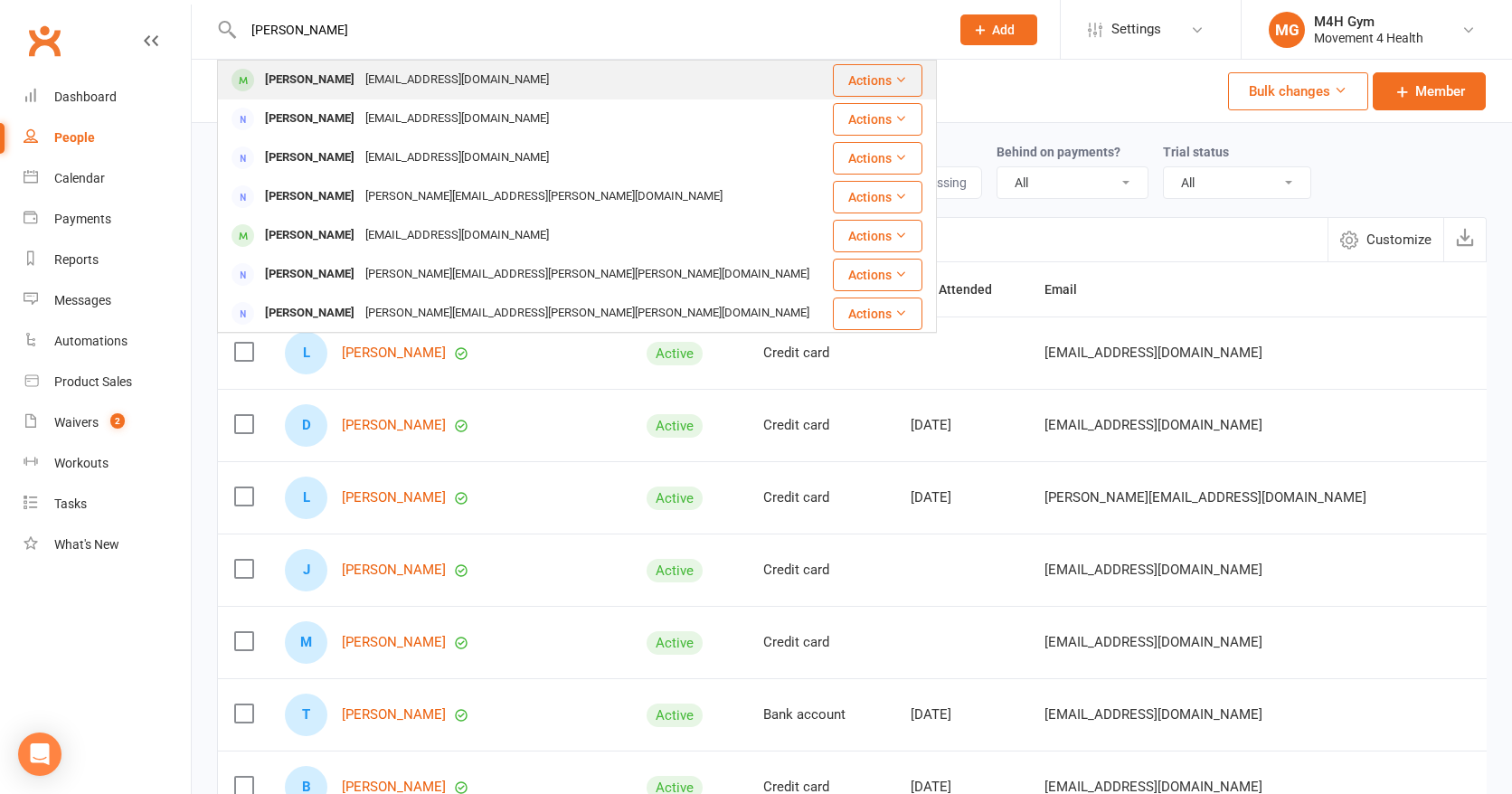
type input "[PERSON_NAME]"
click at [360, 76] on div "[EMAIL_ADDRESS][DOMAIN_NAME]" at bounding box center [458, 80] width 195 height 26
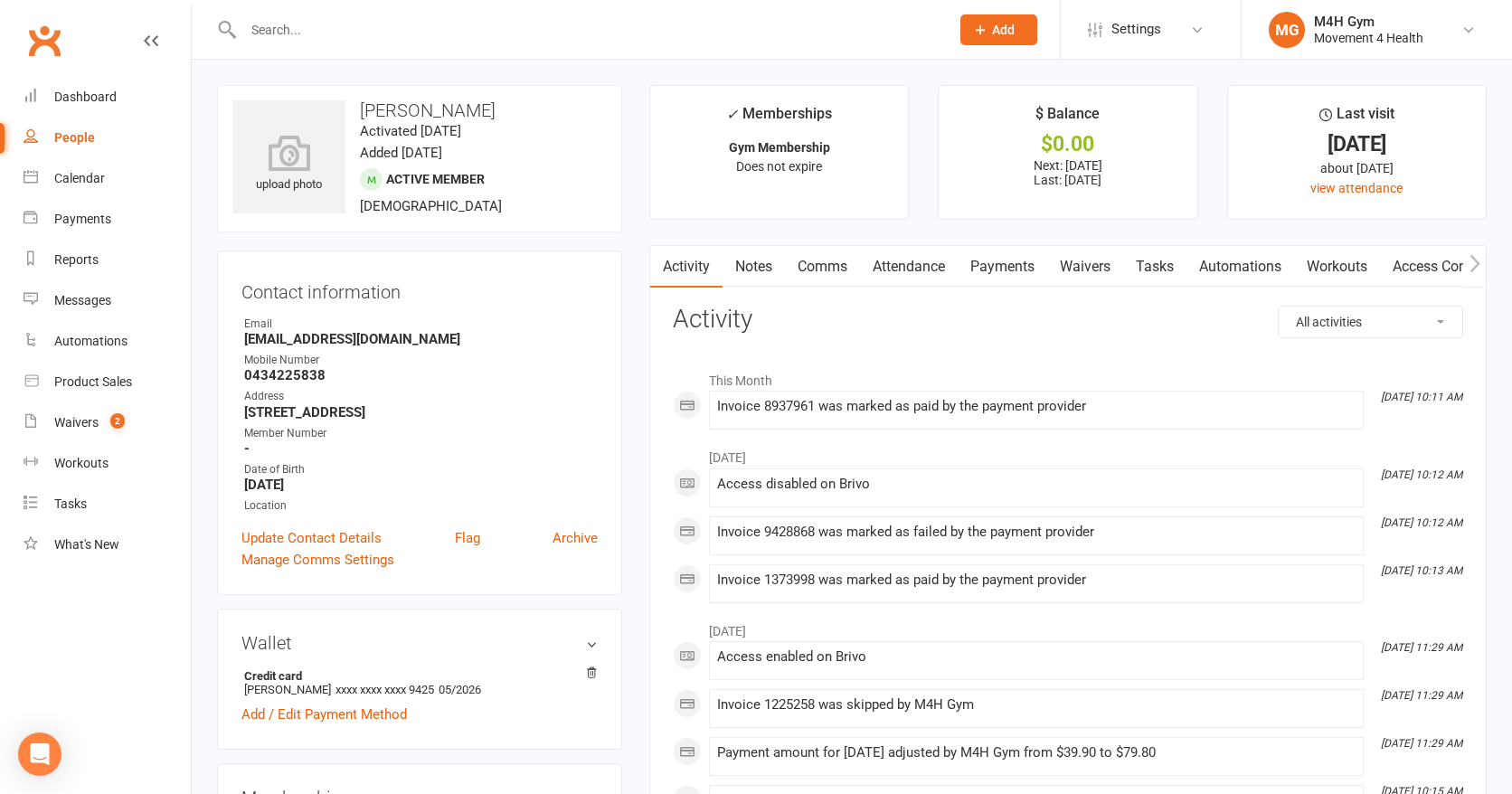
click at [999, 269] on link "Payments" at bounding box center [1003, 266] width 89 height 42
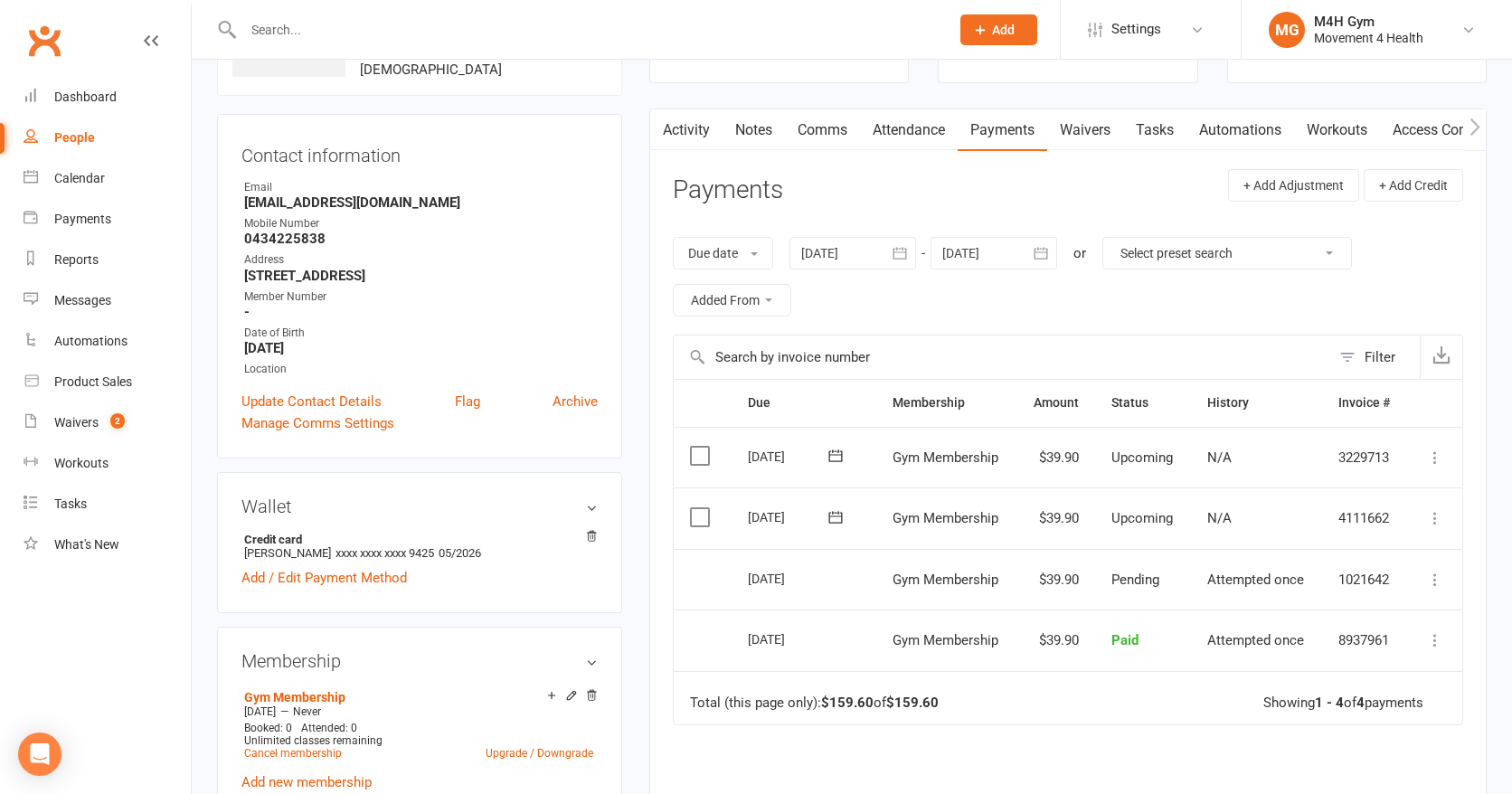
scroll to position [98, 0]
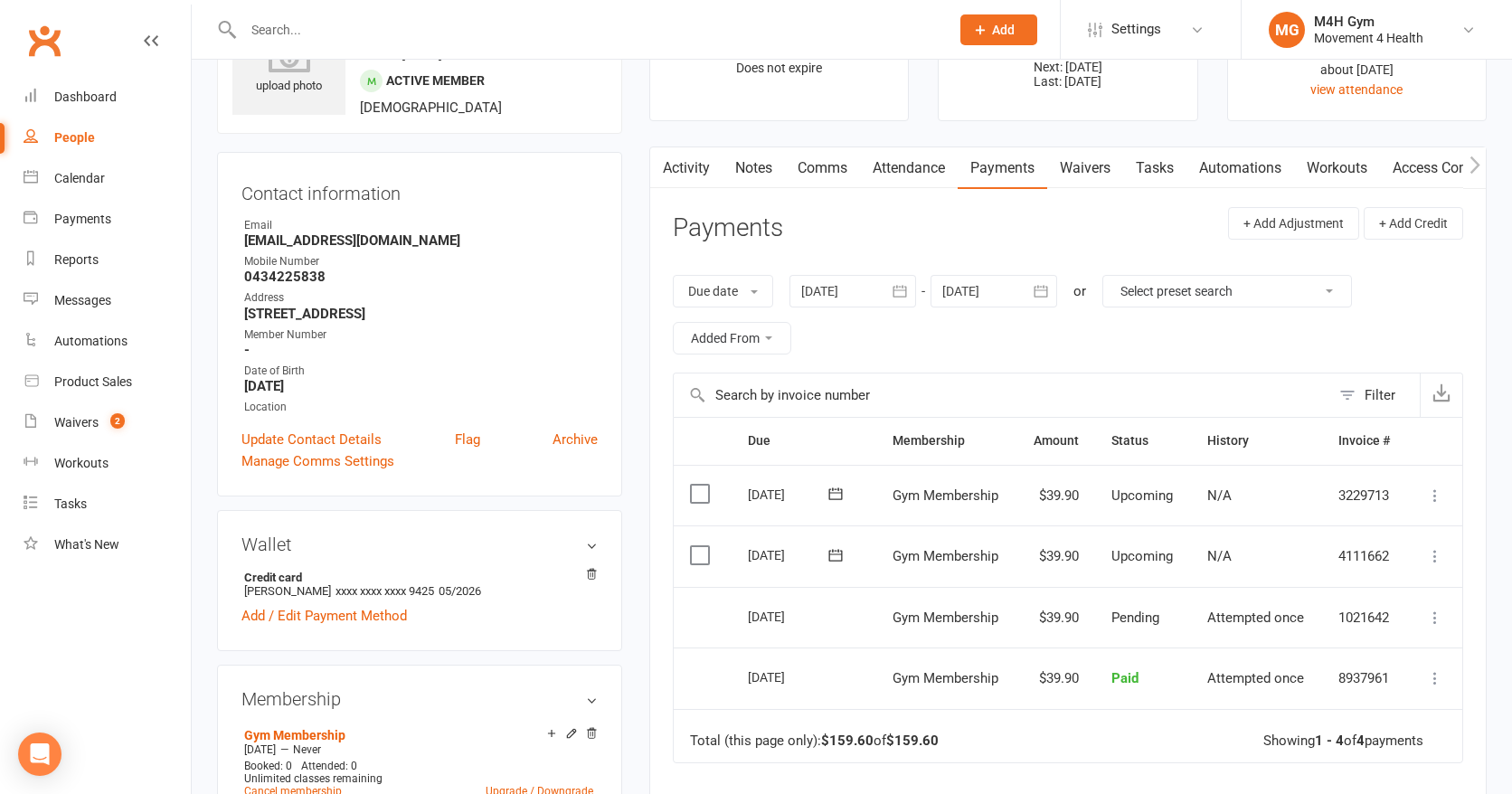
click at [904, 288] on icon "button" at bounding box center [900, 291] width 18 height 18
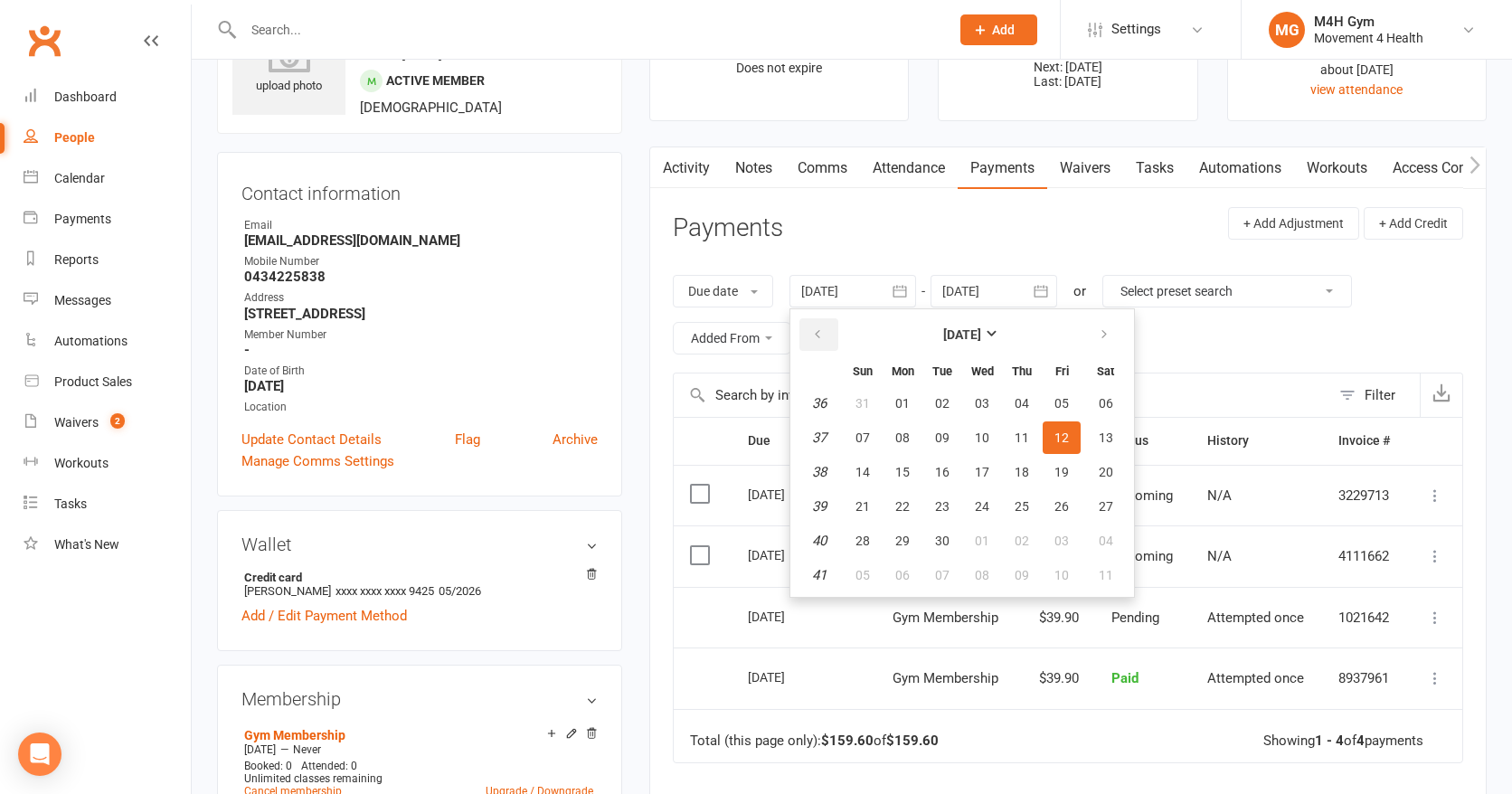
click at [822, 334] on icon "button" at bounding box center [818, 335] width 13 height 15
click at [905, 427] on button "09" at bounding box center [902, 437] width 38 height 33
type input "[DATE]"
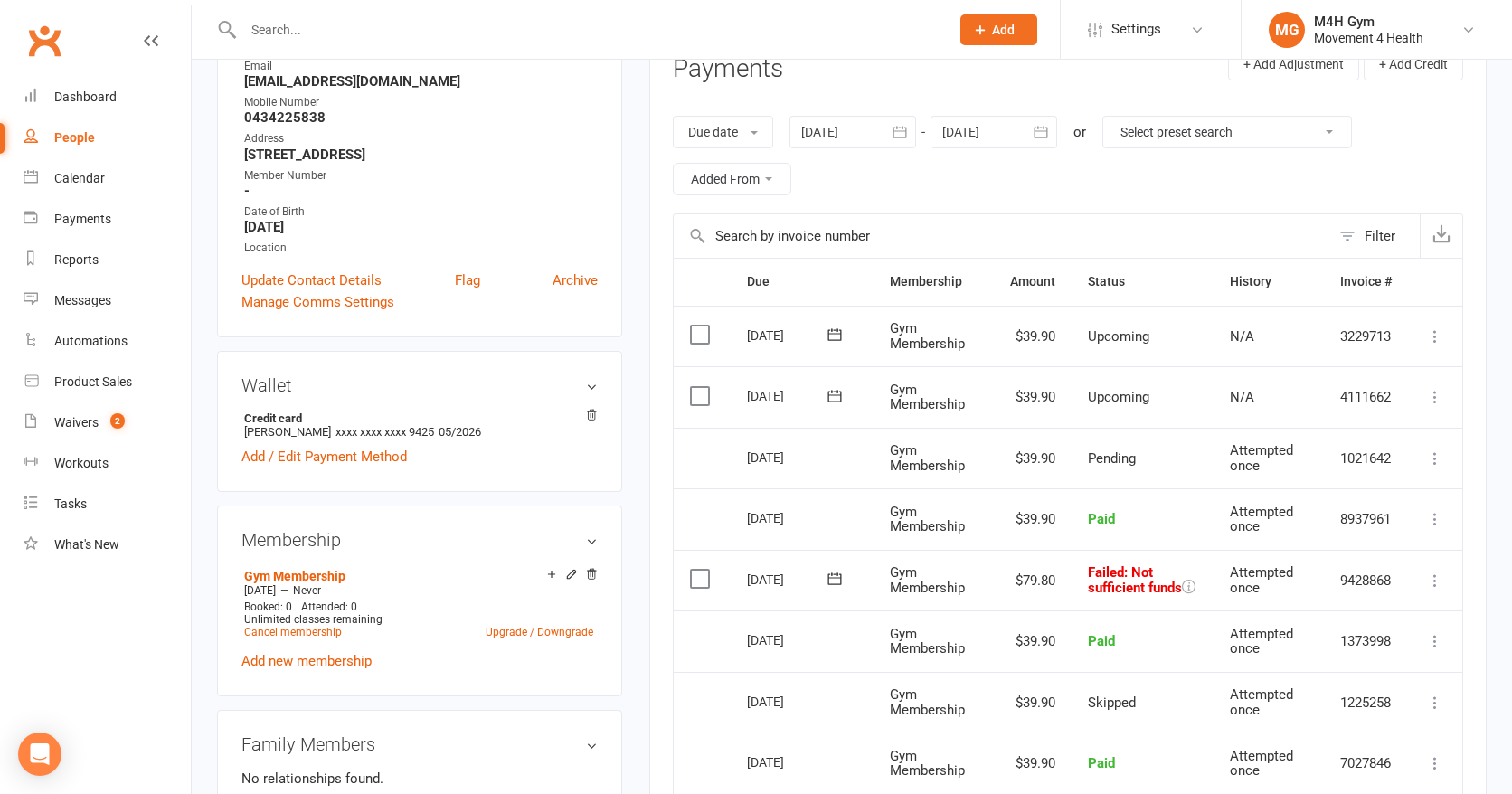
scroll to position [248, 0]
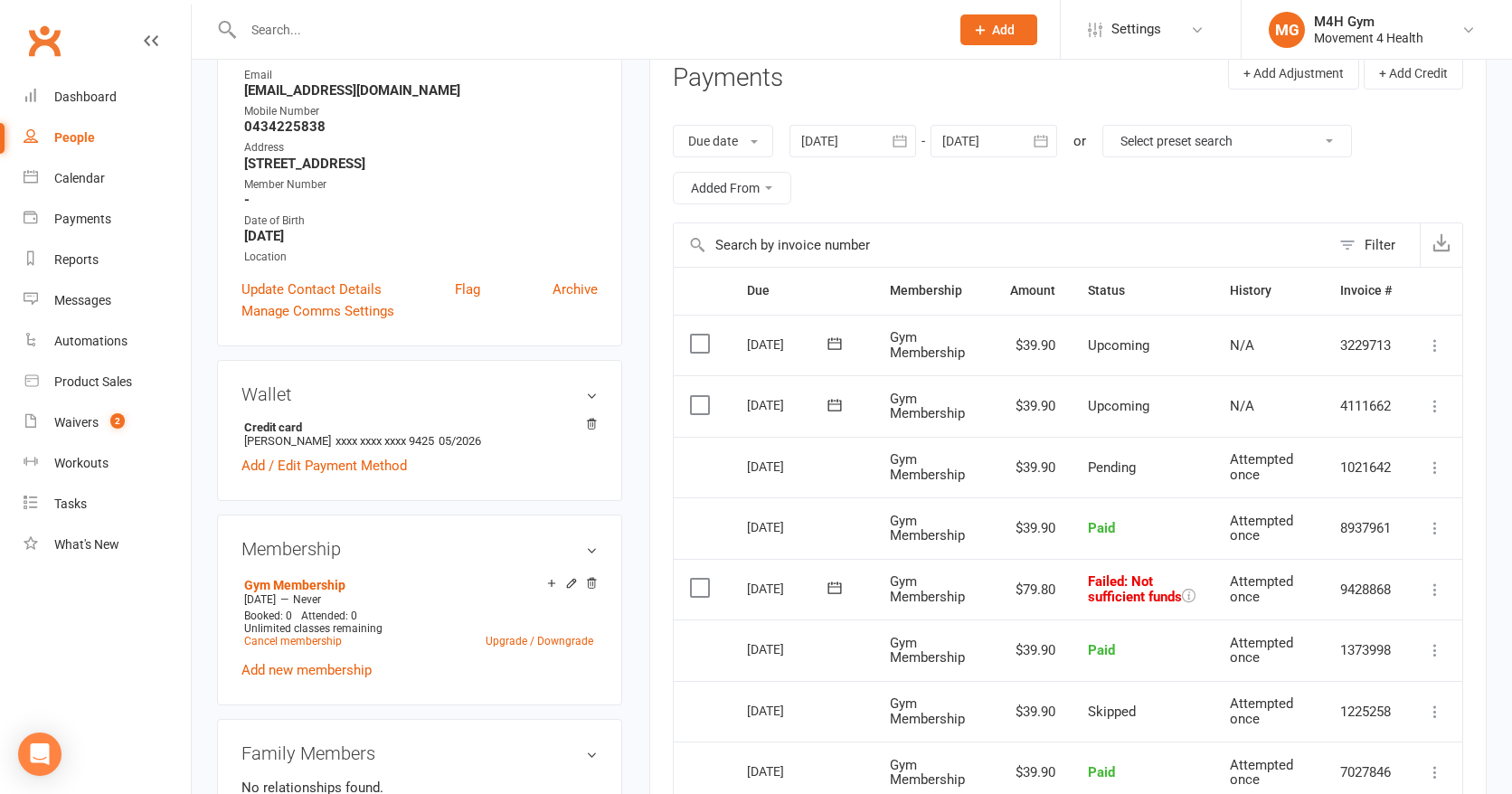
click at [1436, 589] on icon at bounding box center [1436, 589] width 18 height 18
click at [1386, 659] on link "Mark as Paid (POS)" at bounding box center [1356, 661] width 179 height 36
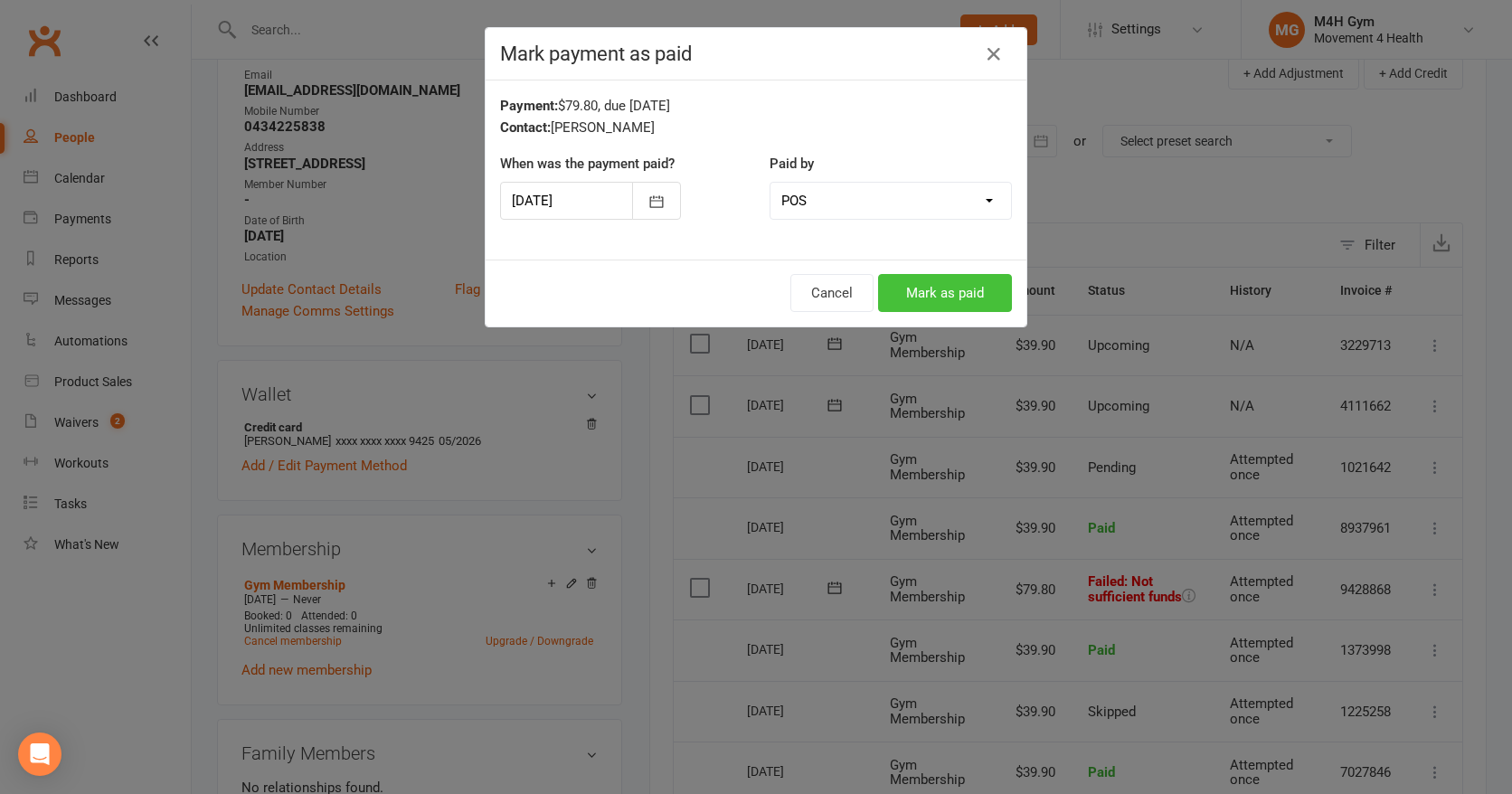
click at [951, 296] on button "Mark as paid" at bounding box center [944, 293] width 134 height 38
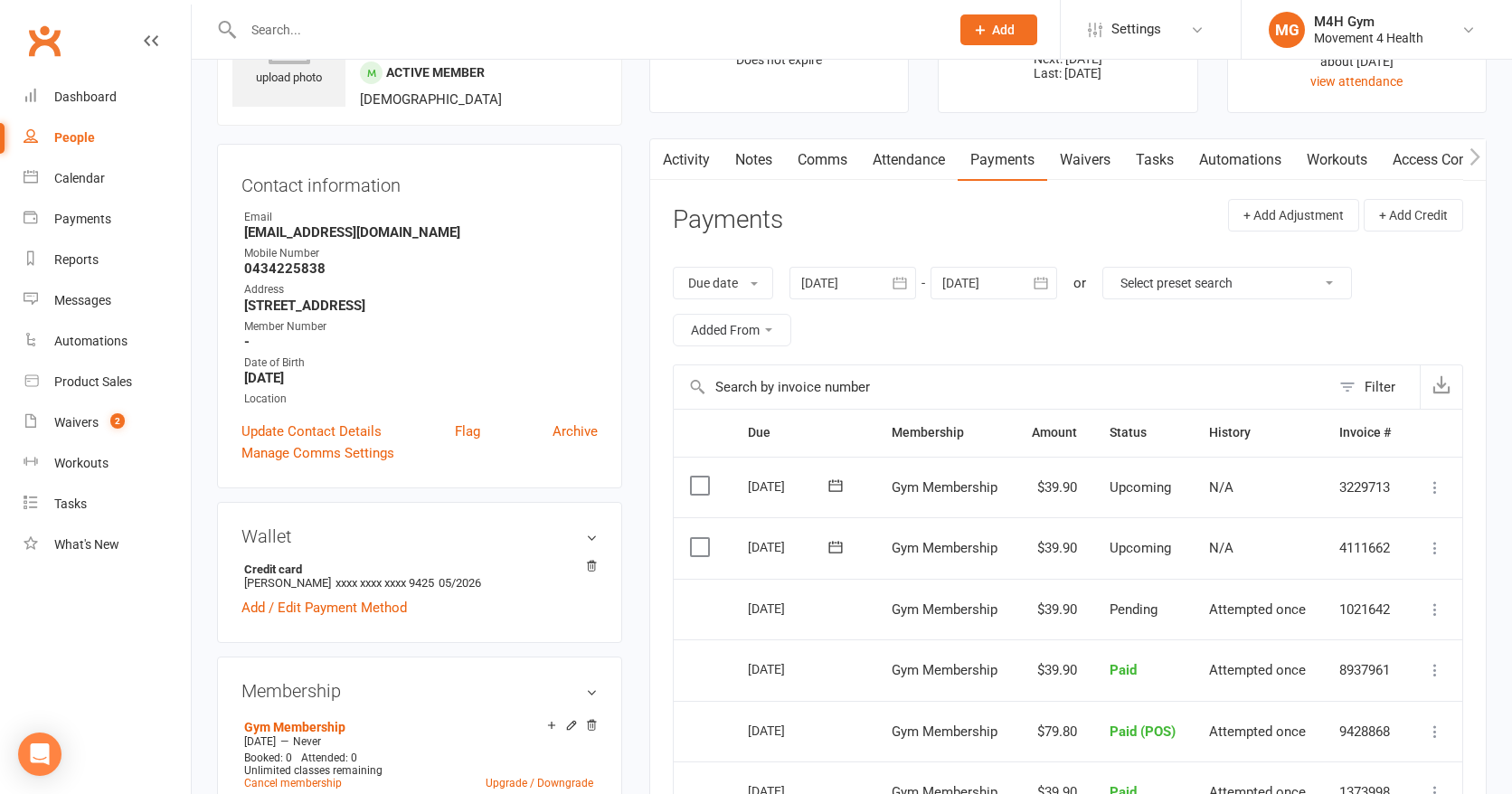
scroll to position [0, 0]
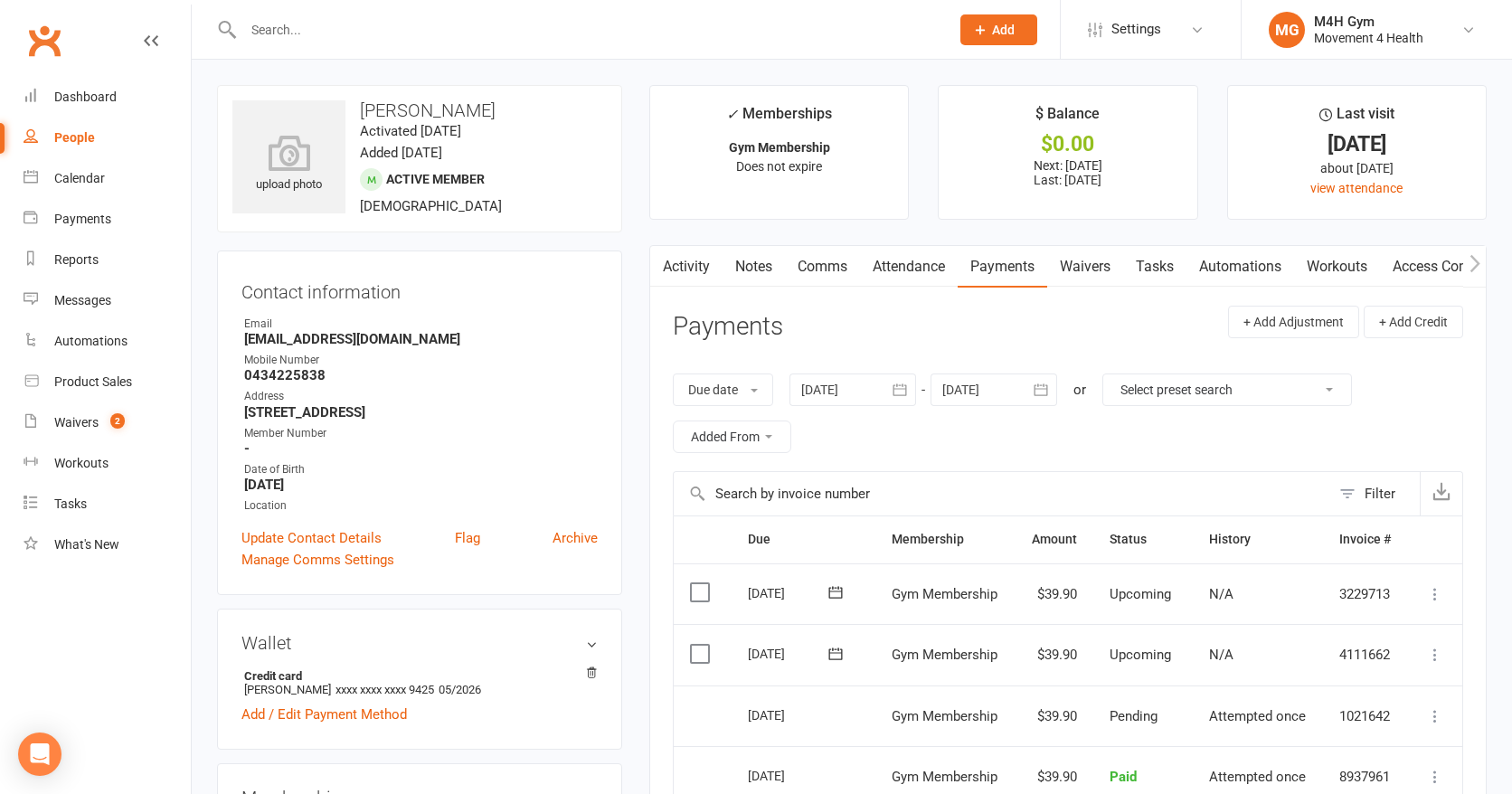
click at [1419, 268] on link "Access Control" at bounding box center [1440, 266] width 120 height 42
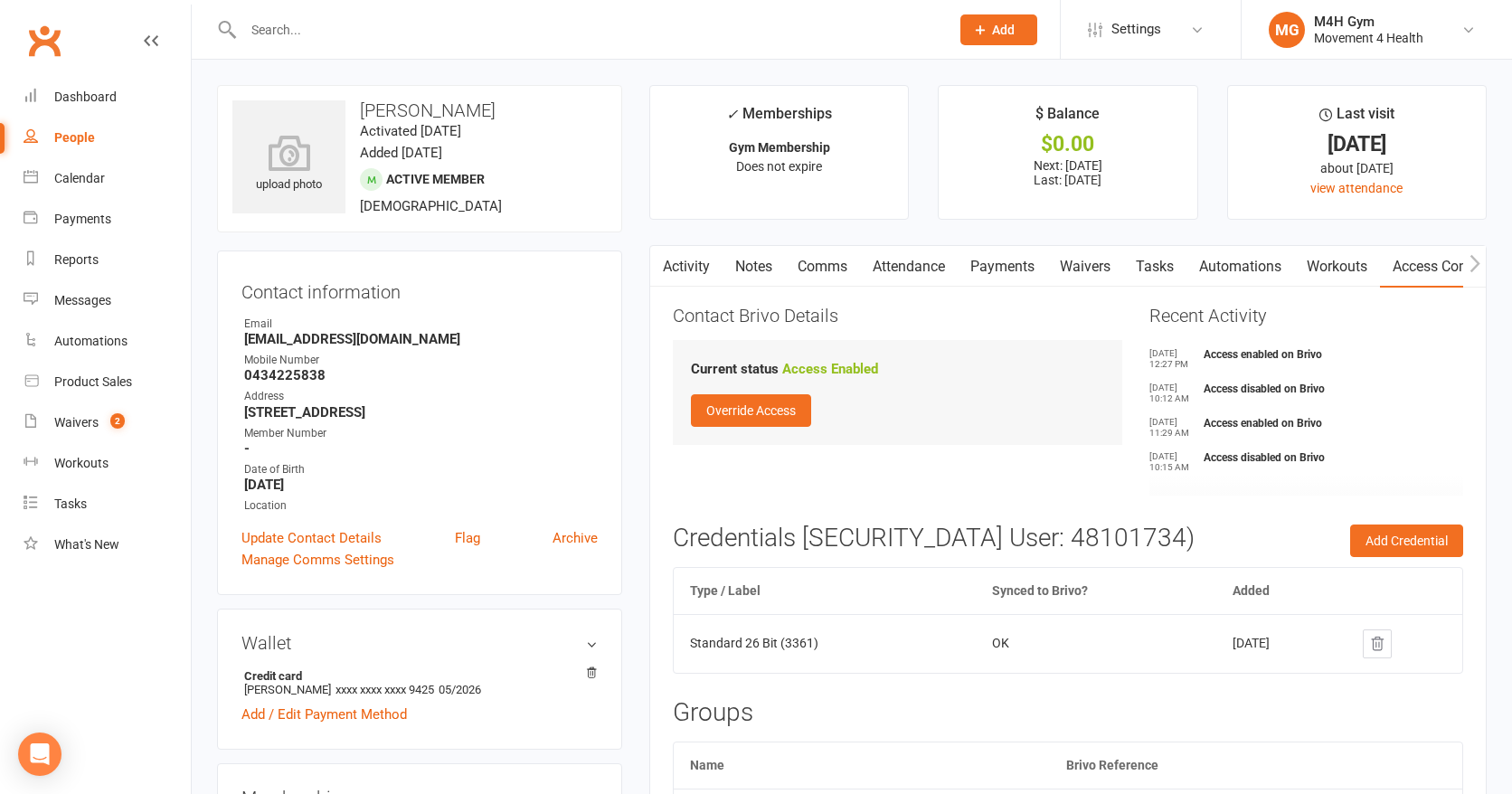
click at [307, 28] on input "text" at bounding box center [587, 30] width 700 height 25
